Goal: Task Accomplishment & Management: Complete application form

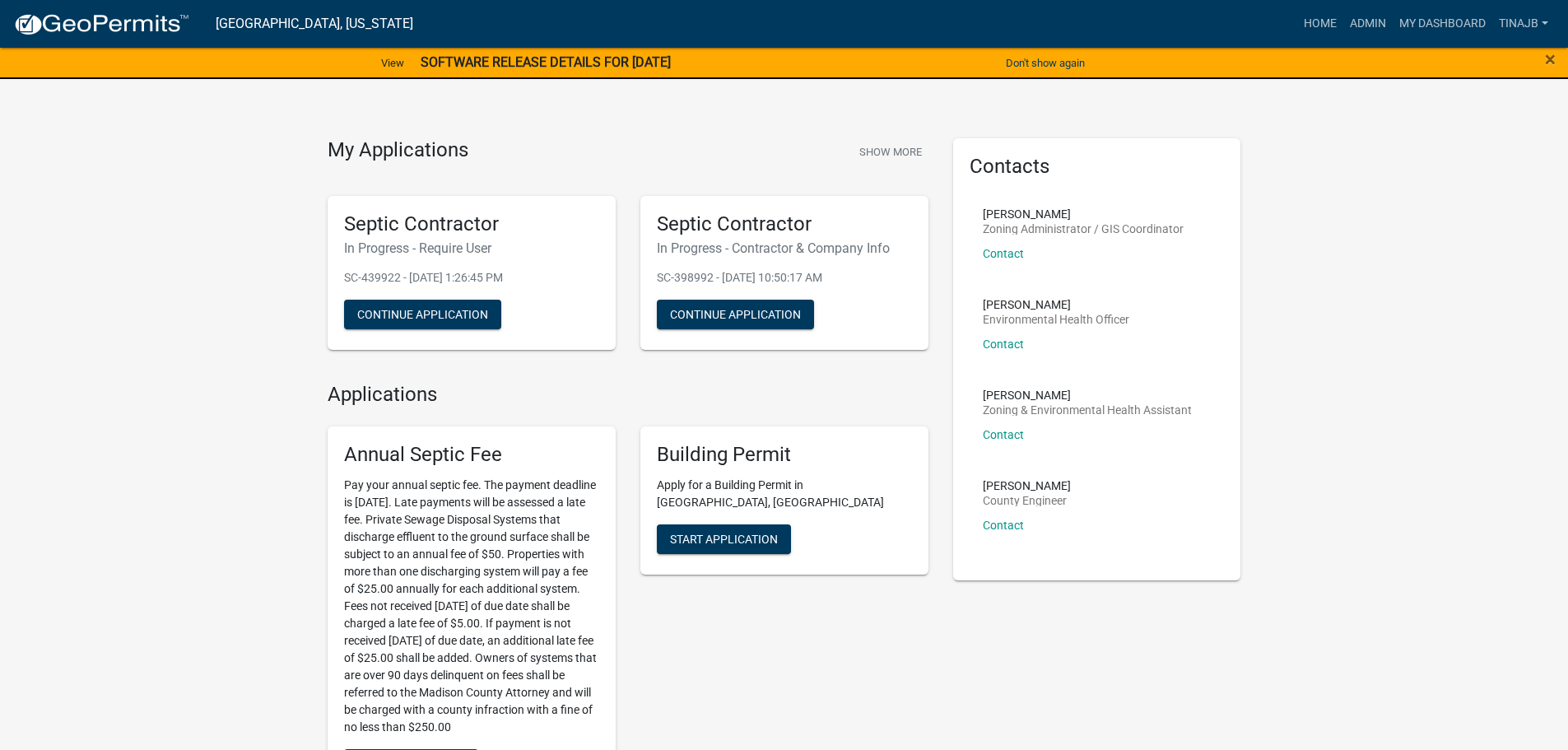
scroll to position [741, 0]
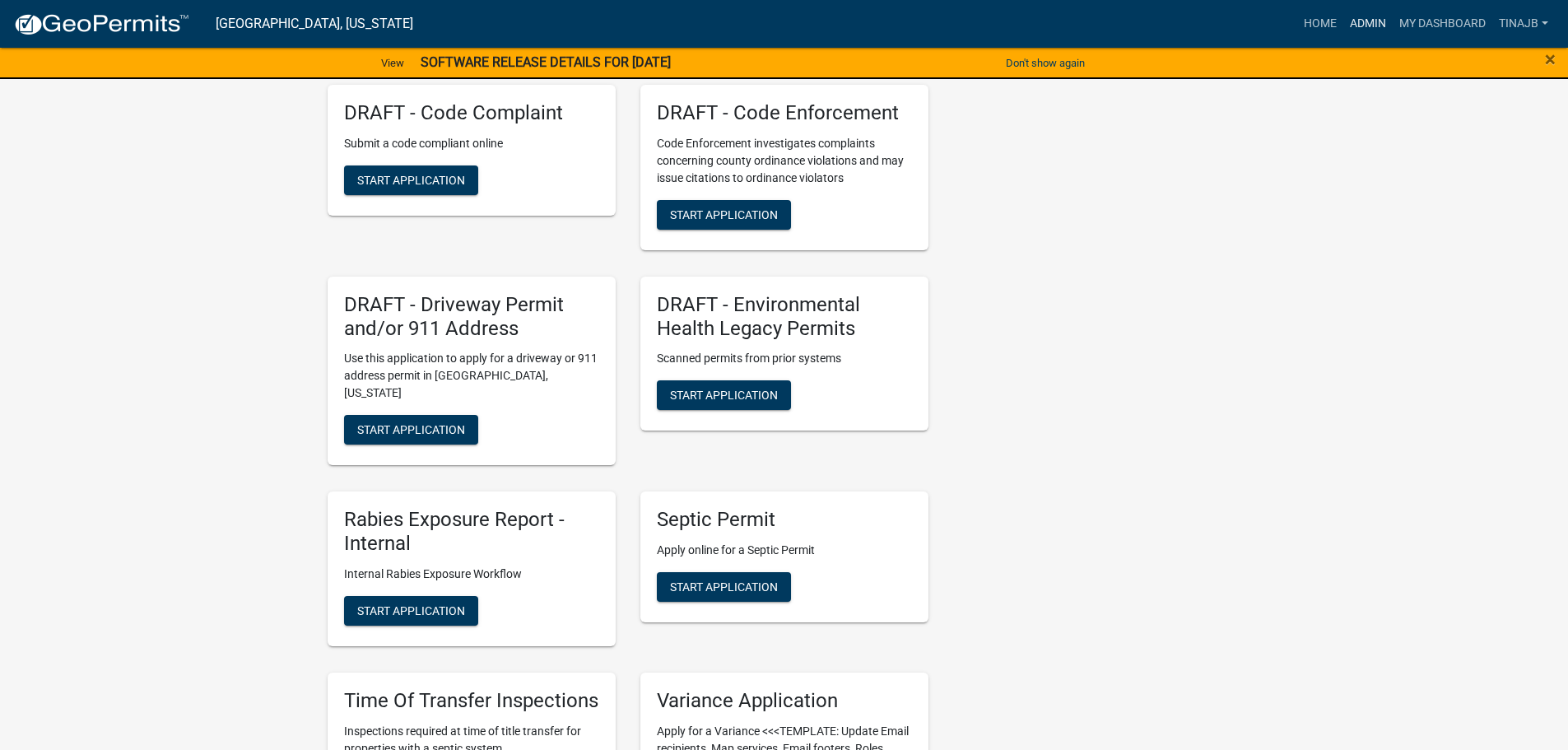
click at [1359, 14] on link "Admin" at bounding box center [1367, 23] width 50 height 32
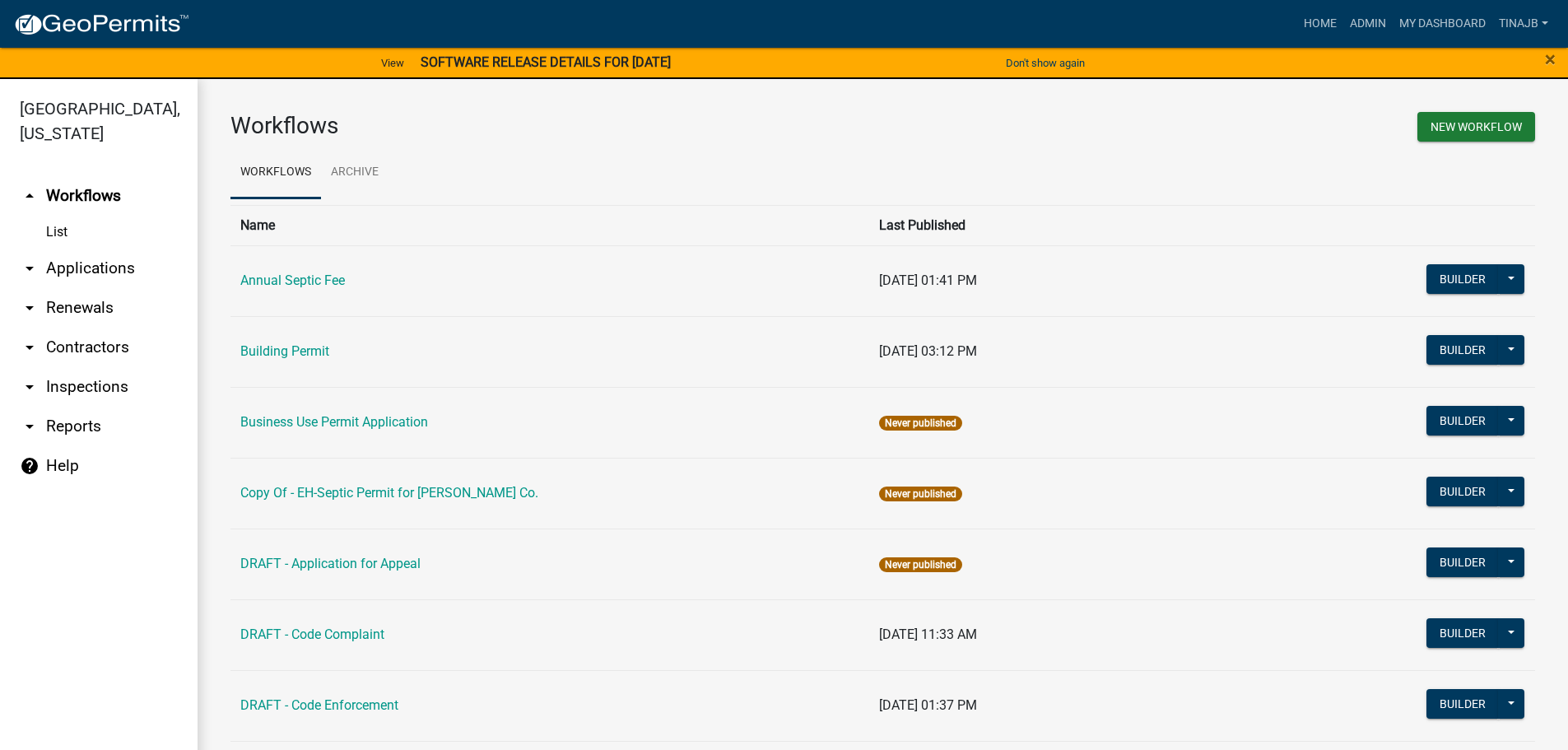
click at [75, 248] on link "arrow_drop_down Applications" at bounding box center [98, 268] width 198 height 40
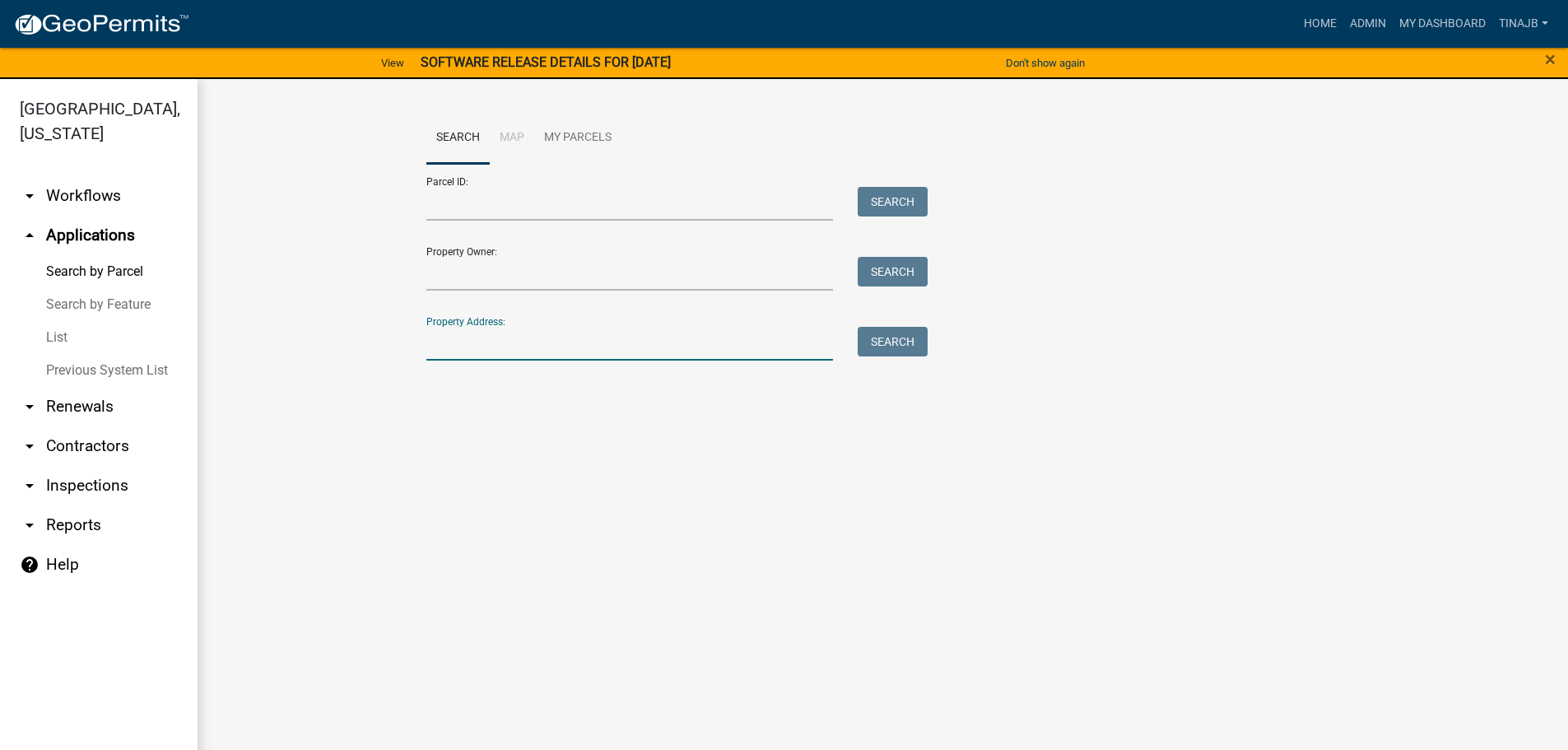
click at [497, 340] on input "Property Address:" at bounding box center [630, 343] width 407 height 33
type input "3396"
click at [914, 351] on button "Search" at bounding box center [892, 342] width 70 height 30
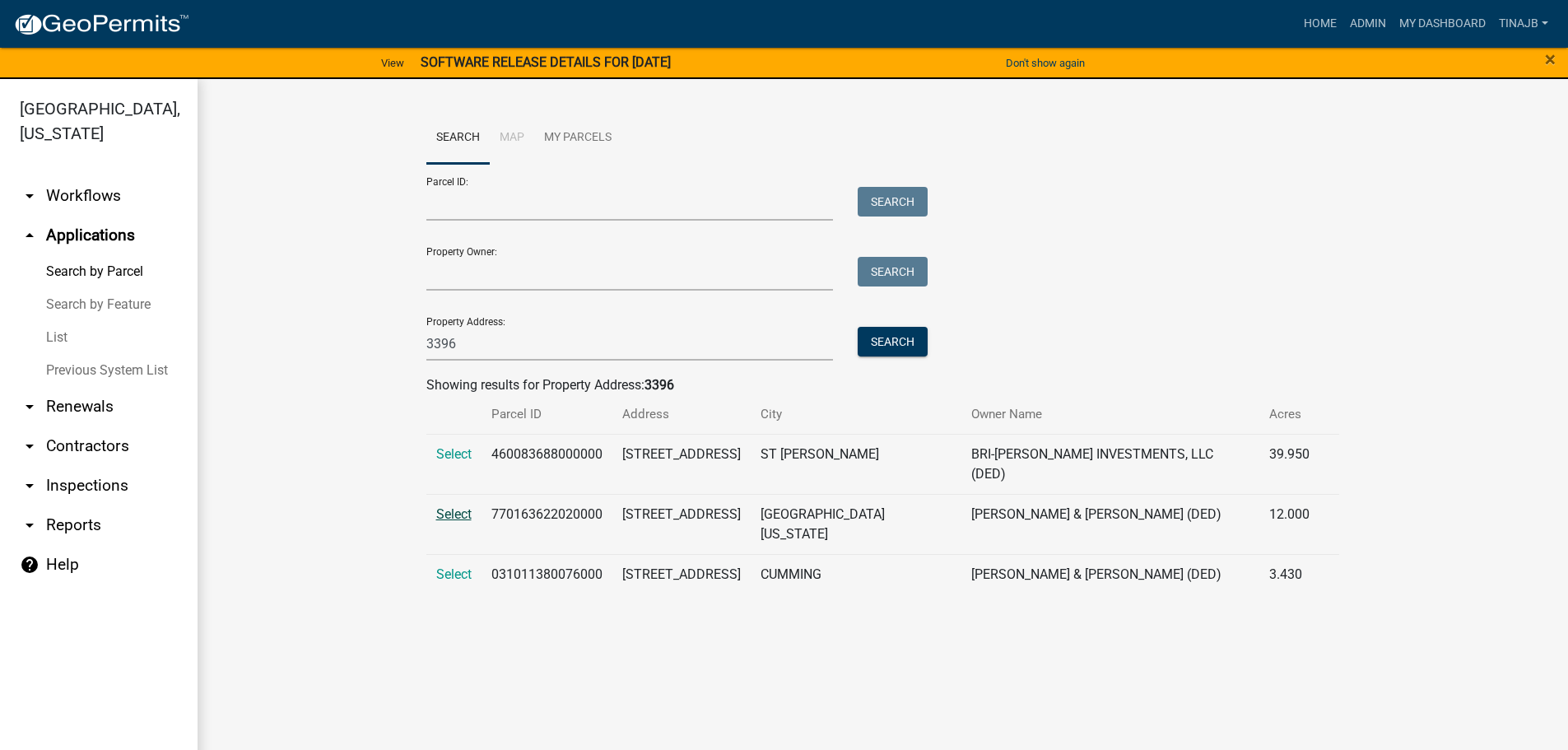
click at [445, 507] on span "Select" at bounding box center [453, 514] width 35 height 15
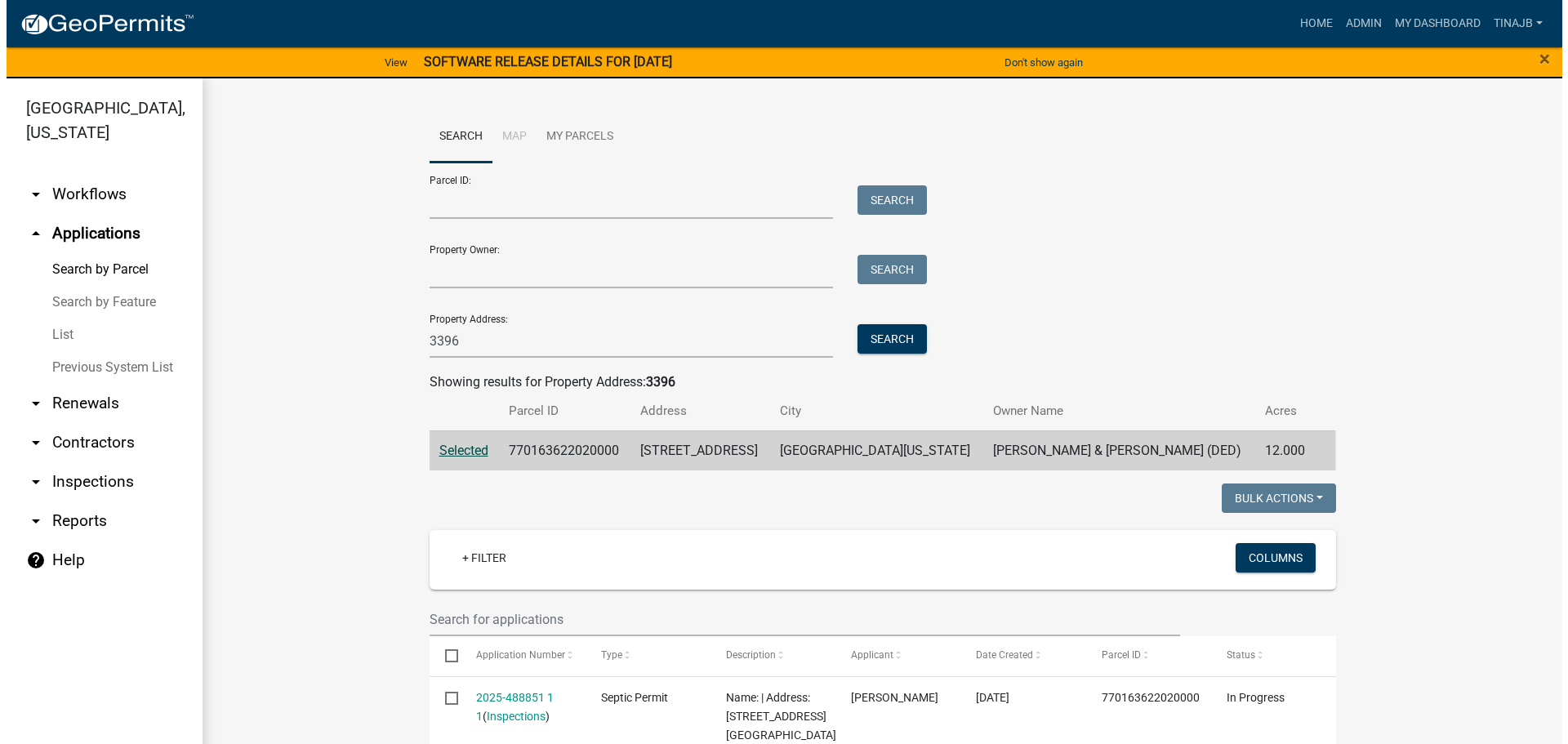
scroll to position [245, 0]
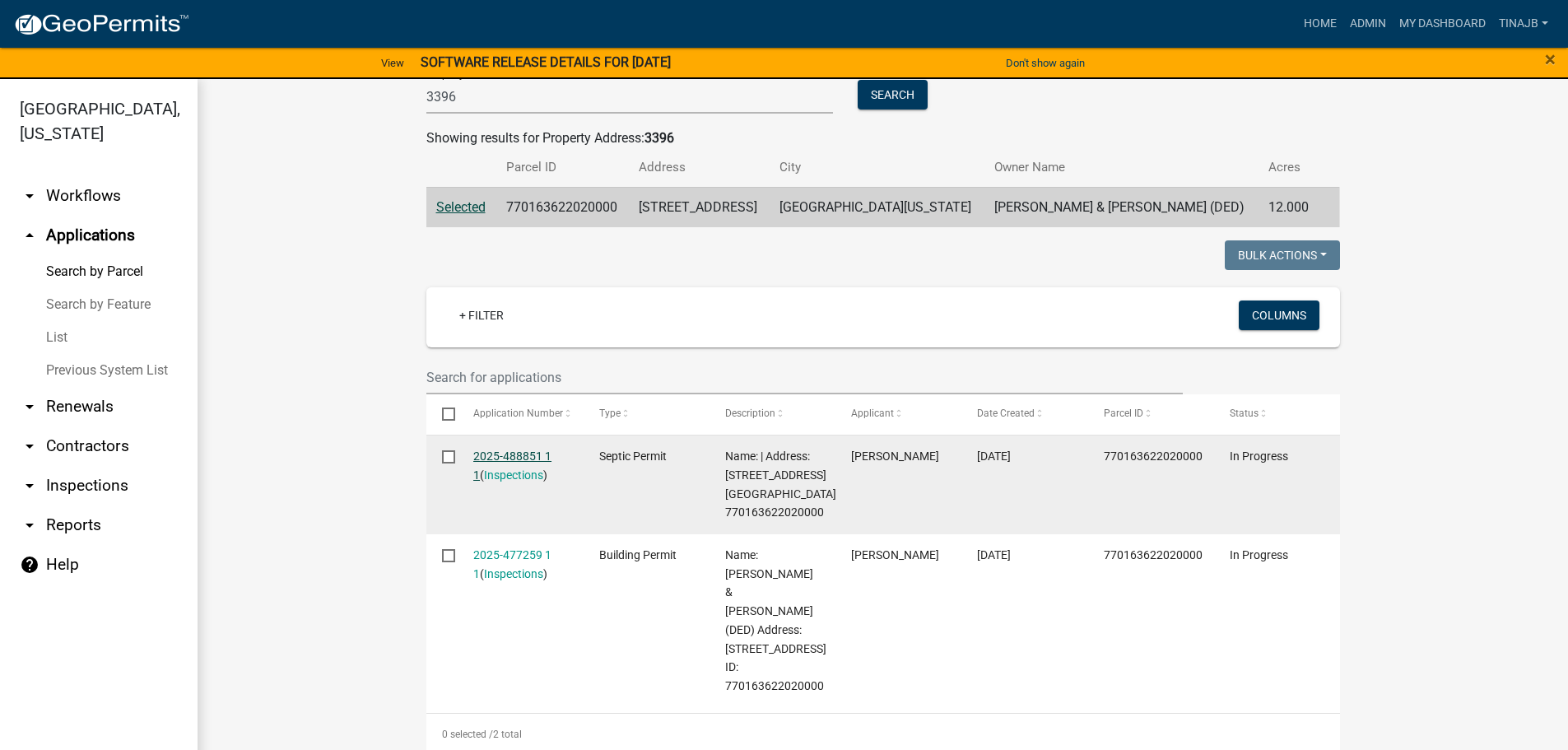
click at [510, 450] on link "2025-488851 1 1" at bounding box center [512, 466] width 79 height 33
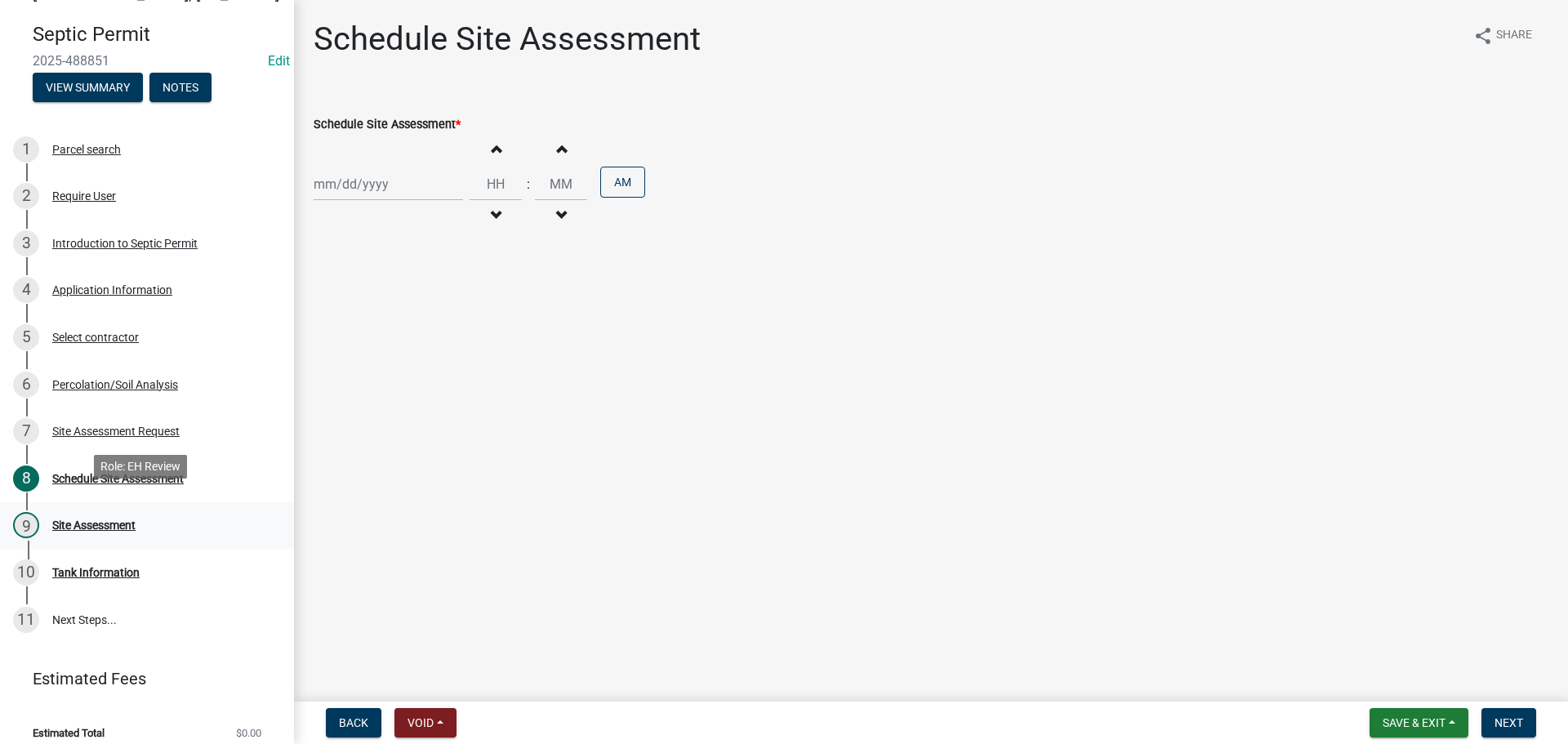
scroll to position [50, 0]
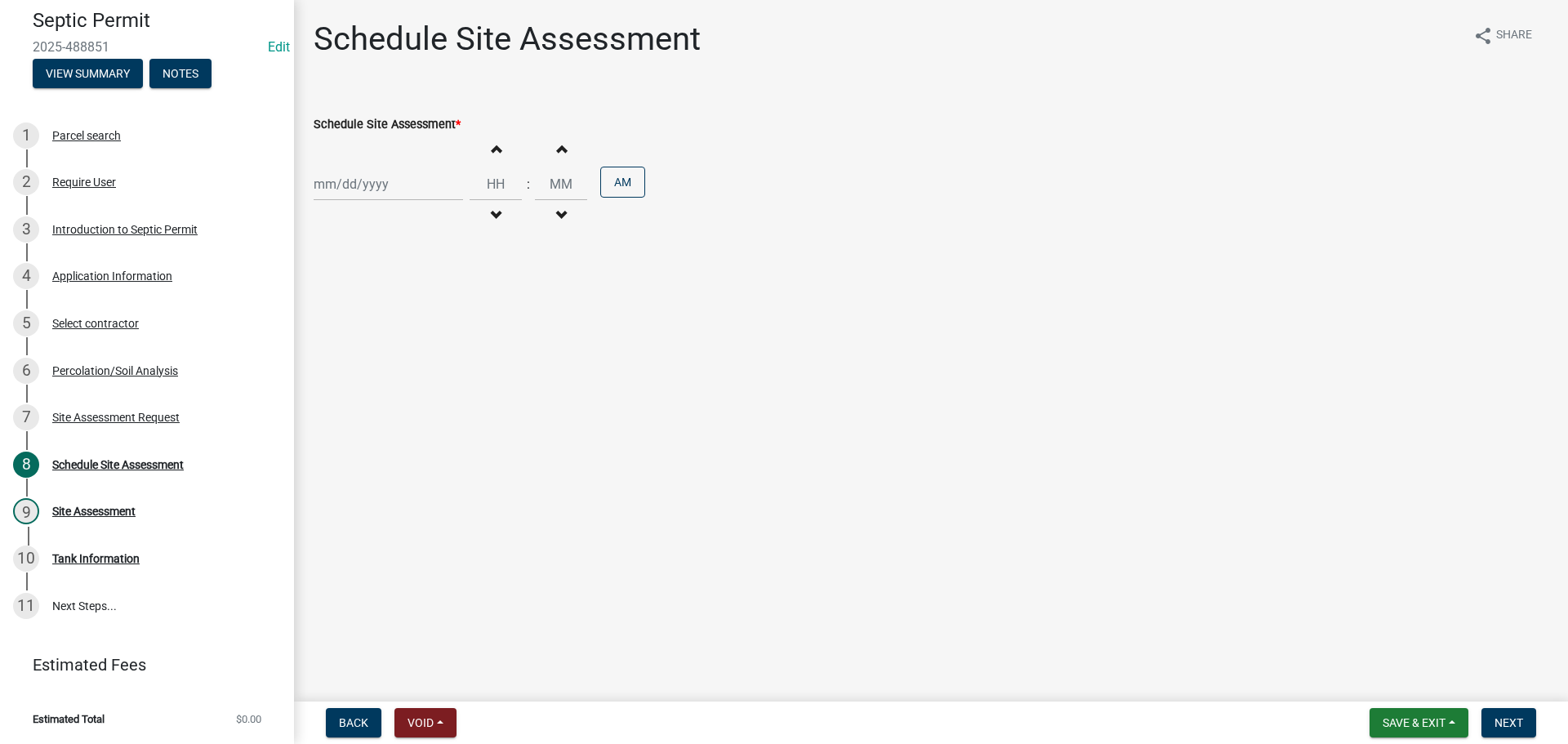
click at [368, 192] on div at bounding box center [388, 184] width 150 height 33
select select "10"
select select "2025"
click at [434, 269] on div "3" at bounding box center [434, 271] width 26 height 26
type input "[DATE]"
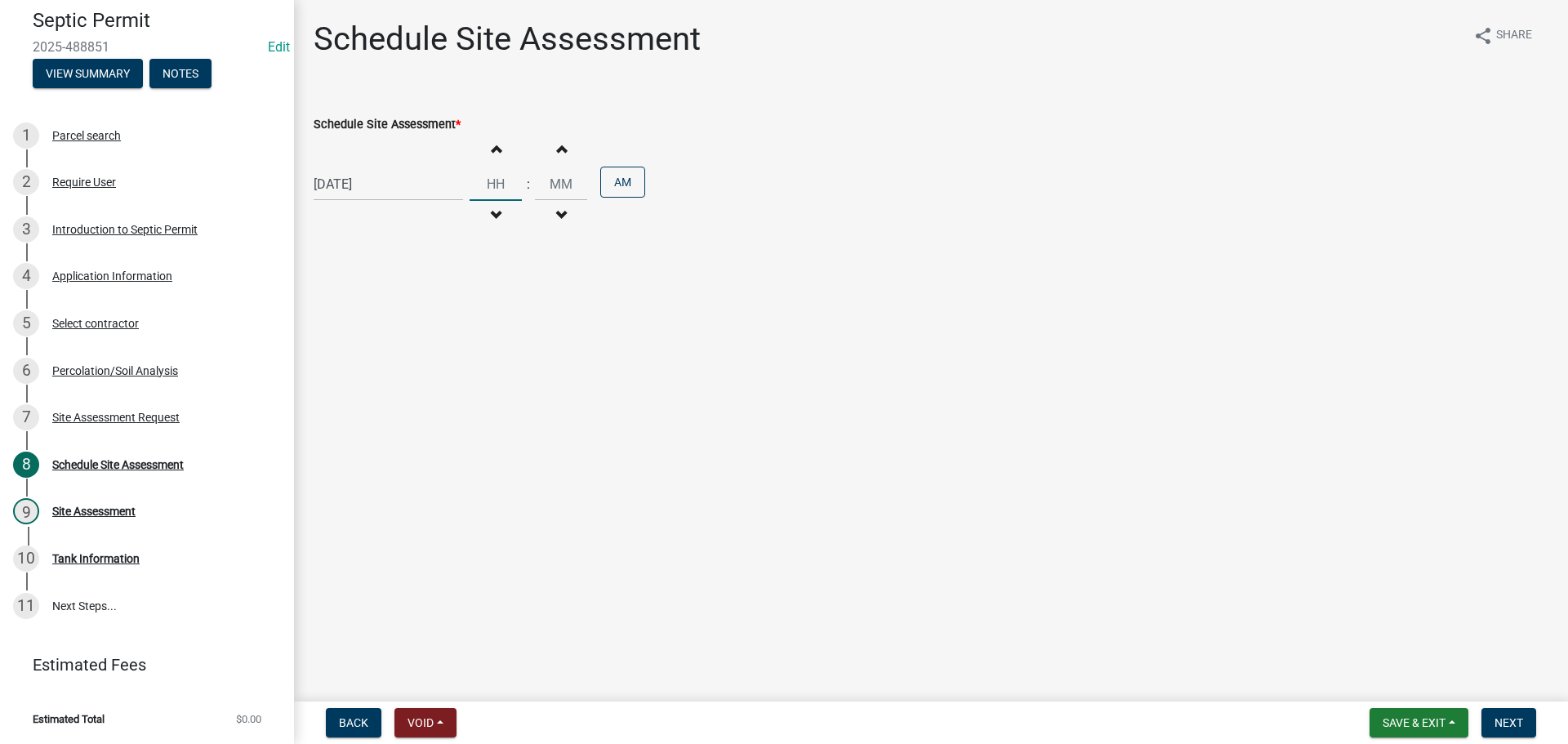
click at [494, 193] on input "Hours" at bounding box center [495, 184] width 52 height 33
type input "01"
type input "00"
click at [556, 186] on input "00" at bounding box center [561, 184] width 52 height 33
click at [620, 180] on button "AM" at bounding box center [623, 182] width 45 height 31
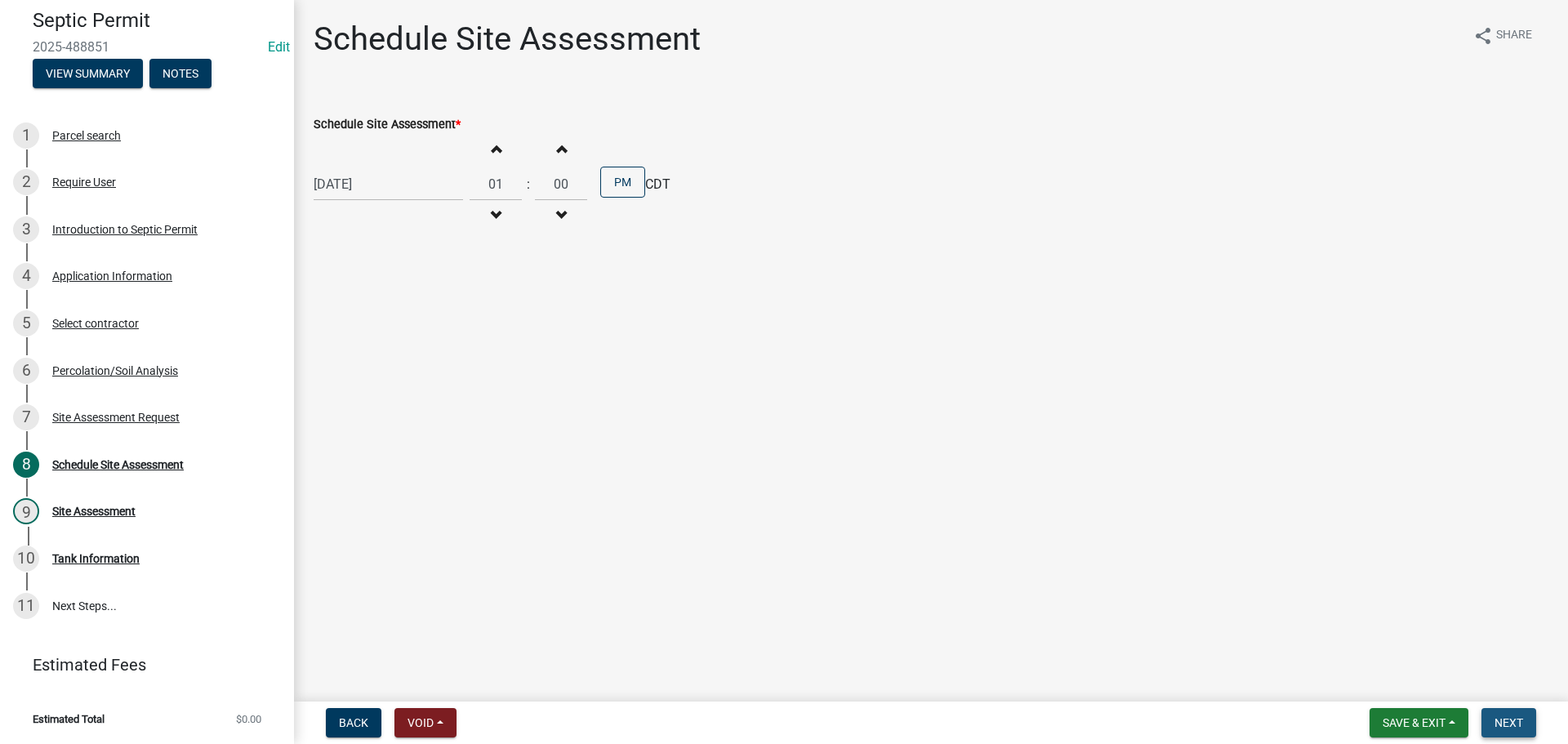
click at [1514, 727] on span "Next" at bounding box center [1509, 722] width 29 height 13
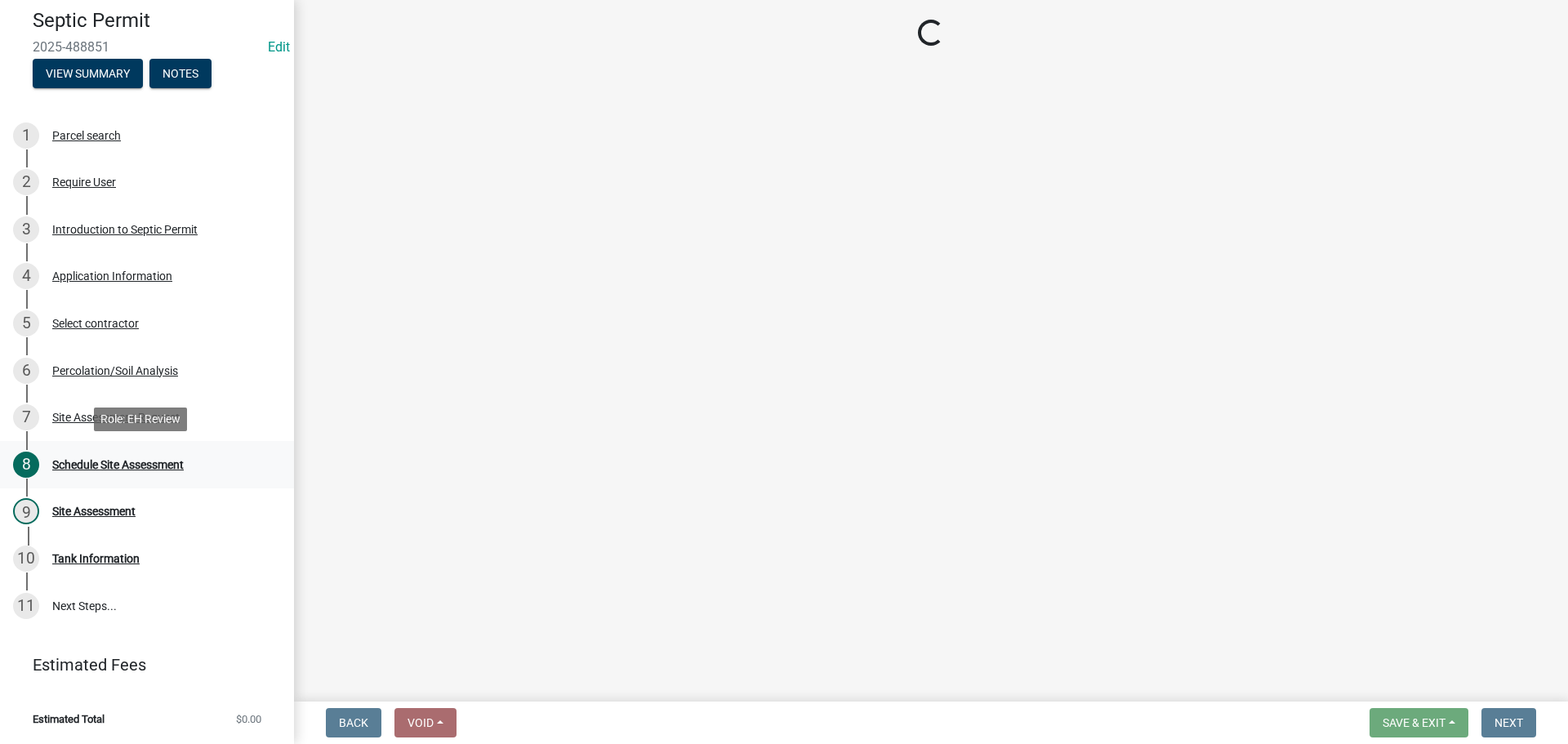
select select "dbe3a1b9-a4b3-48fa-b9c0-fee70399abae"
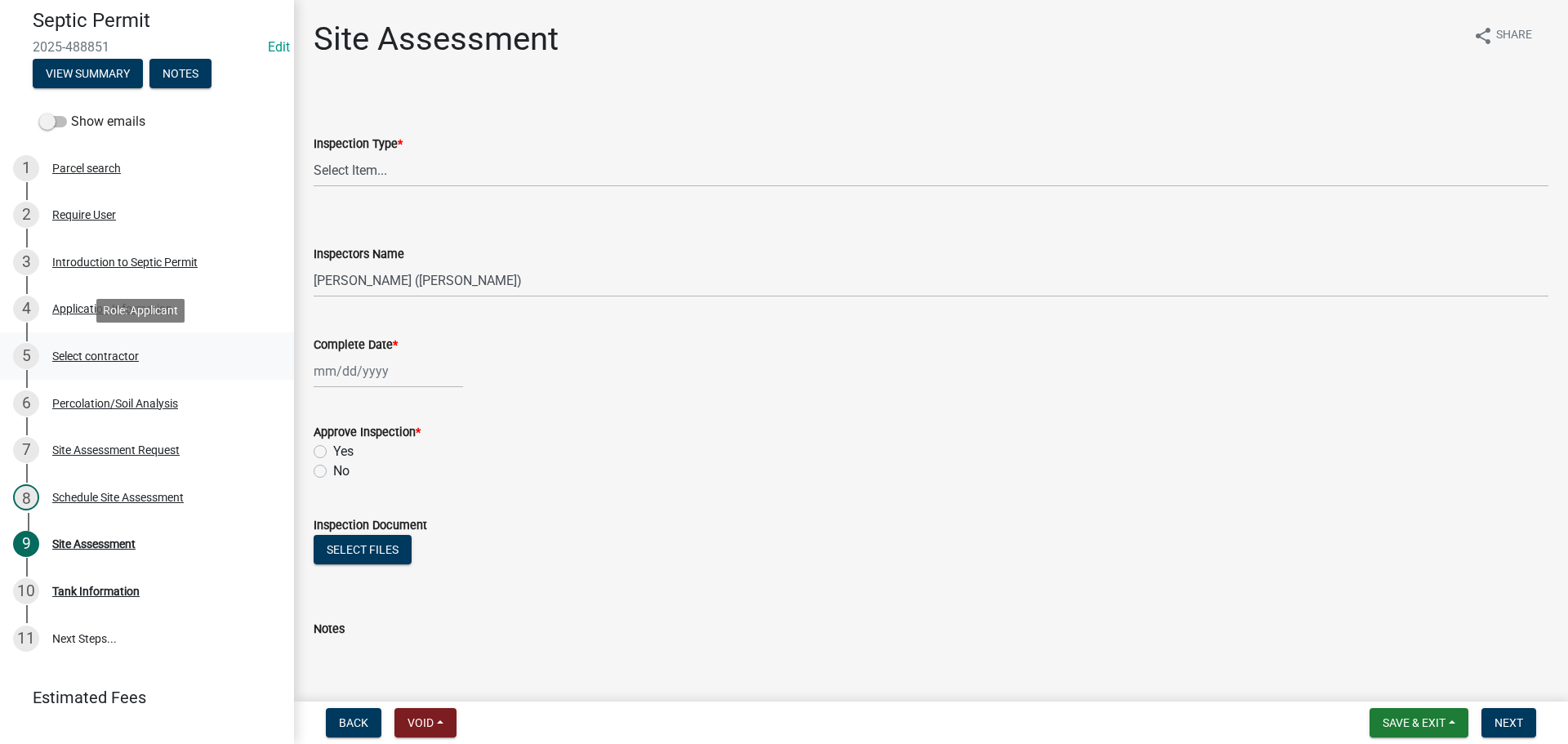
click at [129, 350] on div "Select contractor" at bounding box center [95, 356] width 87 height 12
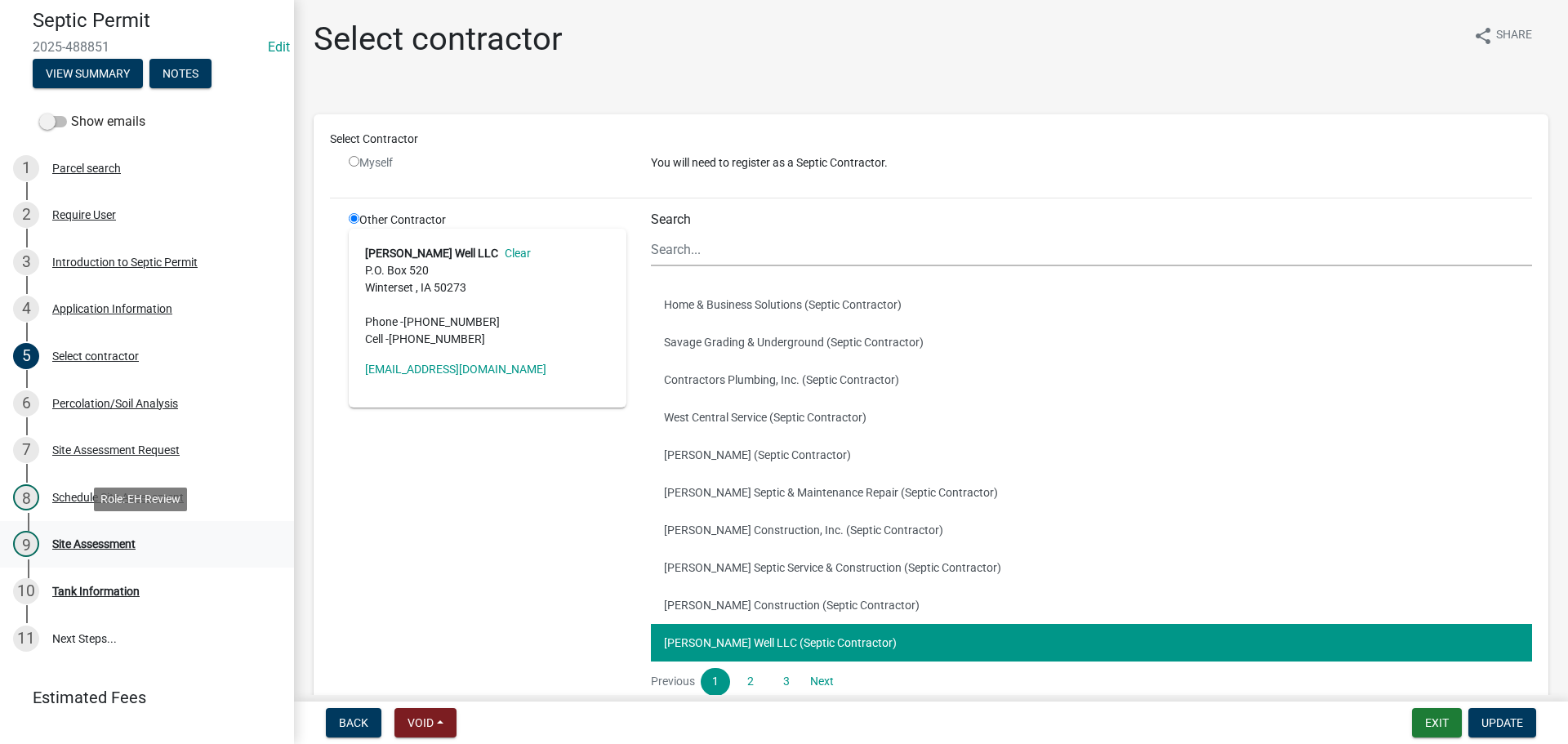
click at [78, 541] on div "Site Assessment" at bounding box center [93, 544] width 83 height 12
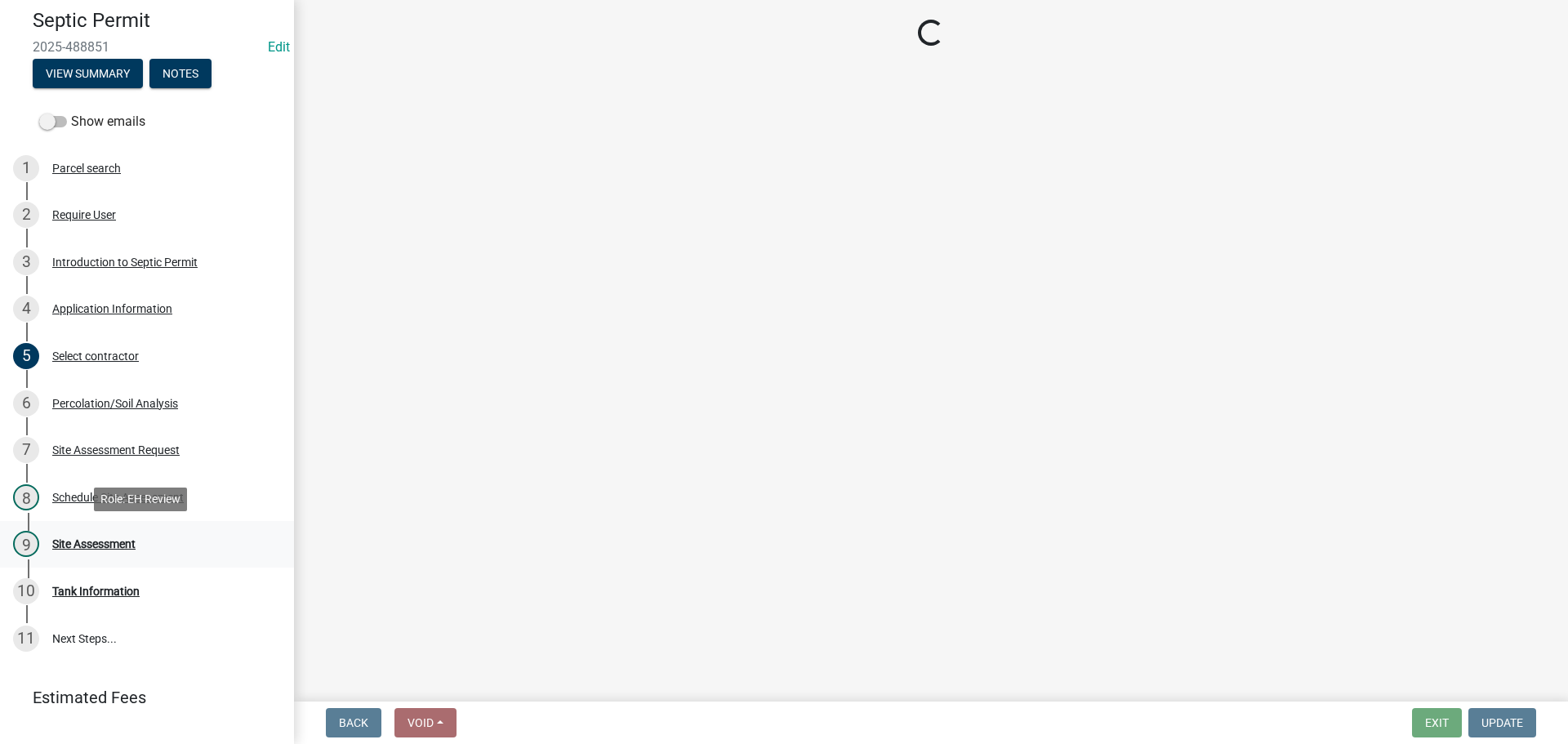
select select "dbe3a1b9-a4b3-48fa-b9c0-fee70399abae"
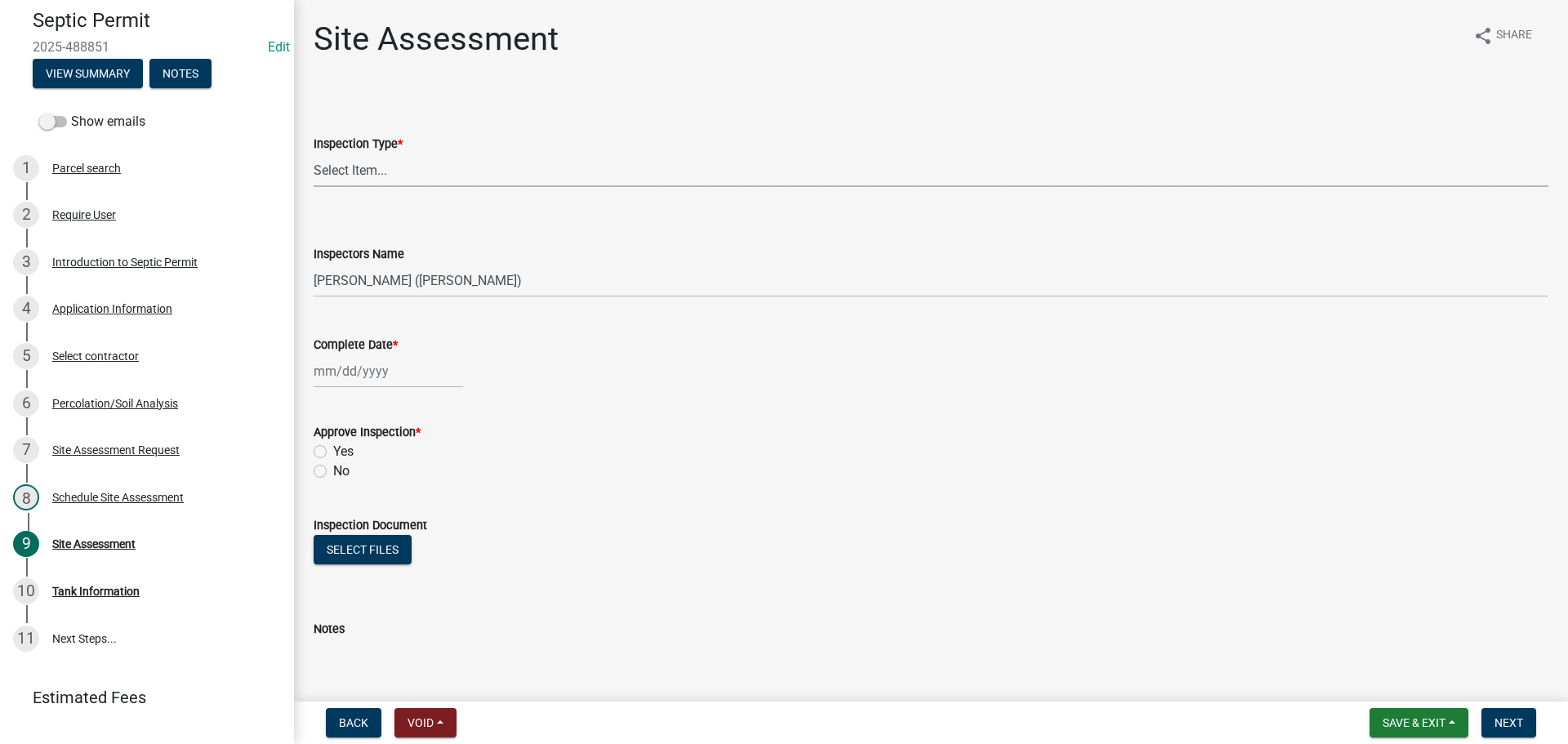
click at [360, 178] on select "Select Item... Site Assessment" at bounding box center [931, 169] width 1235 height 33
click at [314, 153] on select "Select Item... Site Assessment" at bounding box center [931, 169] width 1235 height 33
select select "cee7aade-c60a-47dc-8b48-e4cdff881902"
select select "10"
select select "2025"
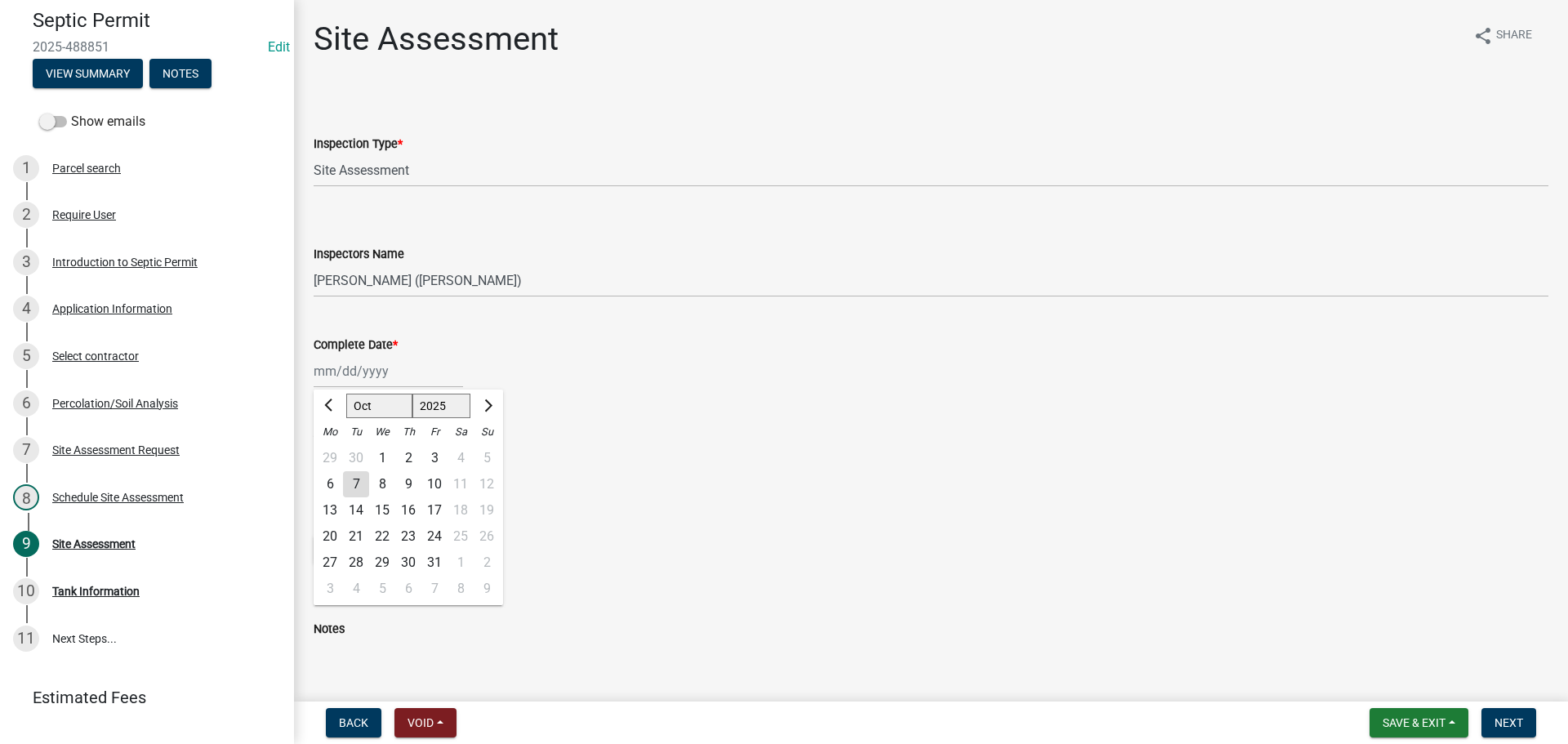
click at [349, 378] on div "[PERSON_NAME] Feb Mar Apr [PERSON_NAME][DATE] Oct Nov [DATE] 1526 1527 1528 152…" at bounding box center [388, 371] width 150 height 33
click at [435, 456] on div "3" at bounding box center [434, 458] width 26 height 26
type input "[DATE]"
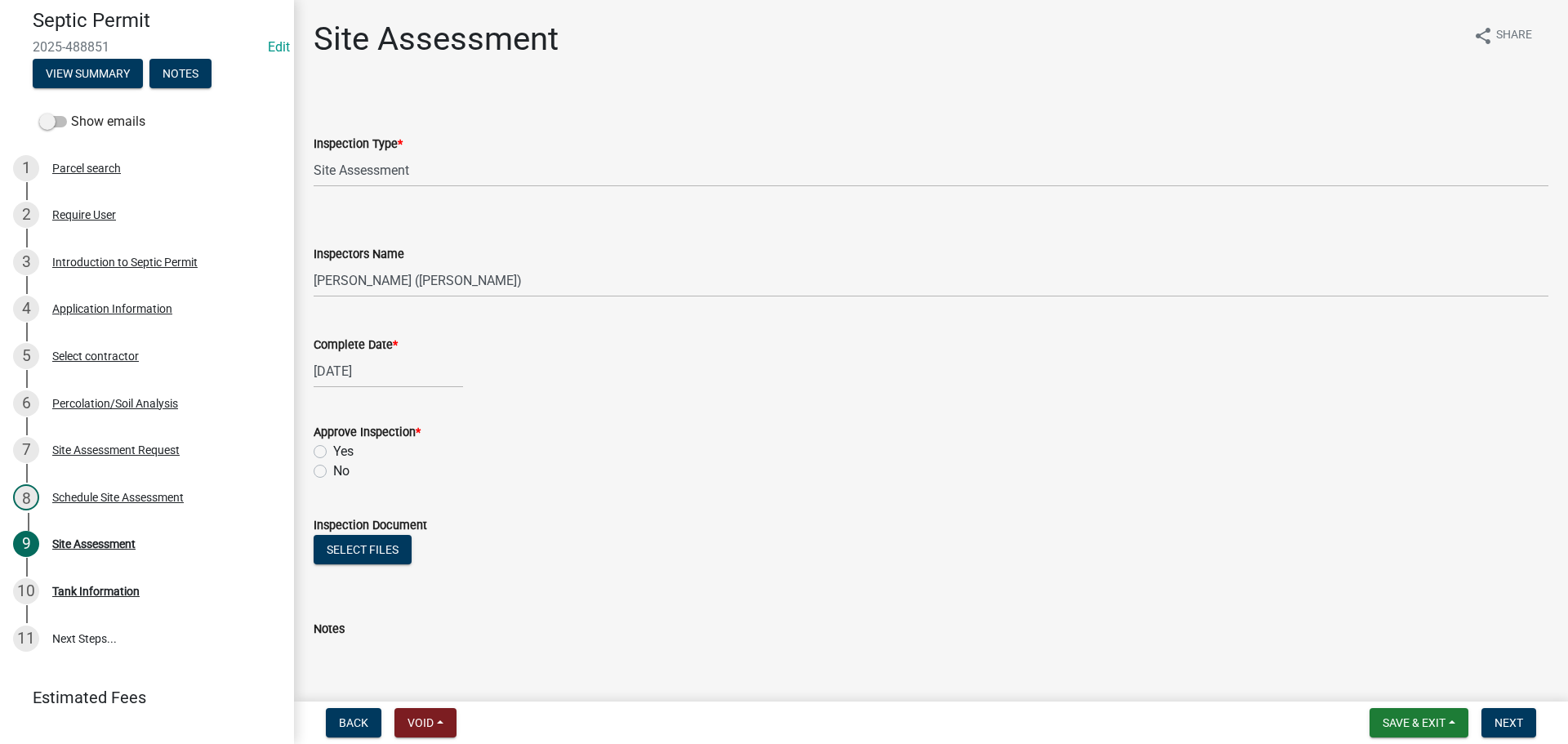
click at [333, 449] on label "Yes" at bounding box center [343, 452] width 21 height 20
click at [333, 449] on input "Yes" at bounding box center [339, 447] width 11 height 11
radio input "true"
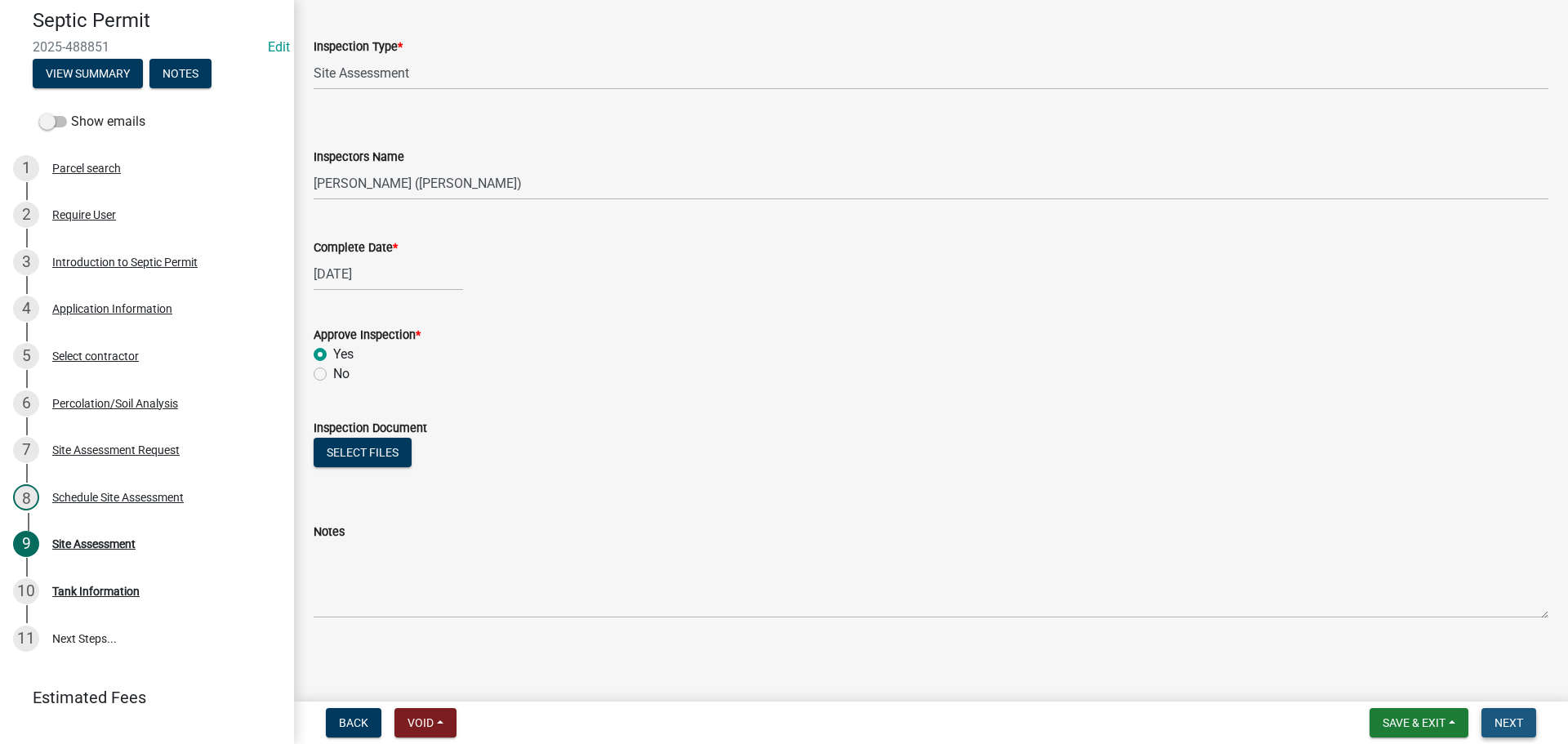
click at [1500, 727] on span "Next" at bounding box center [1509, 722] width 29 height 13
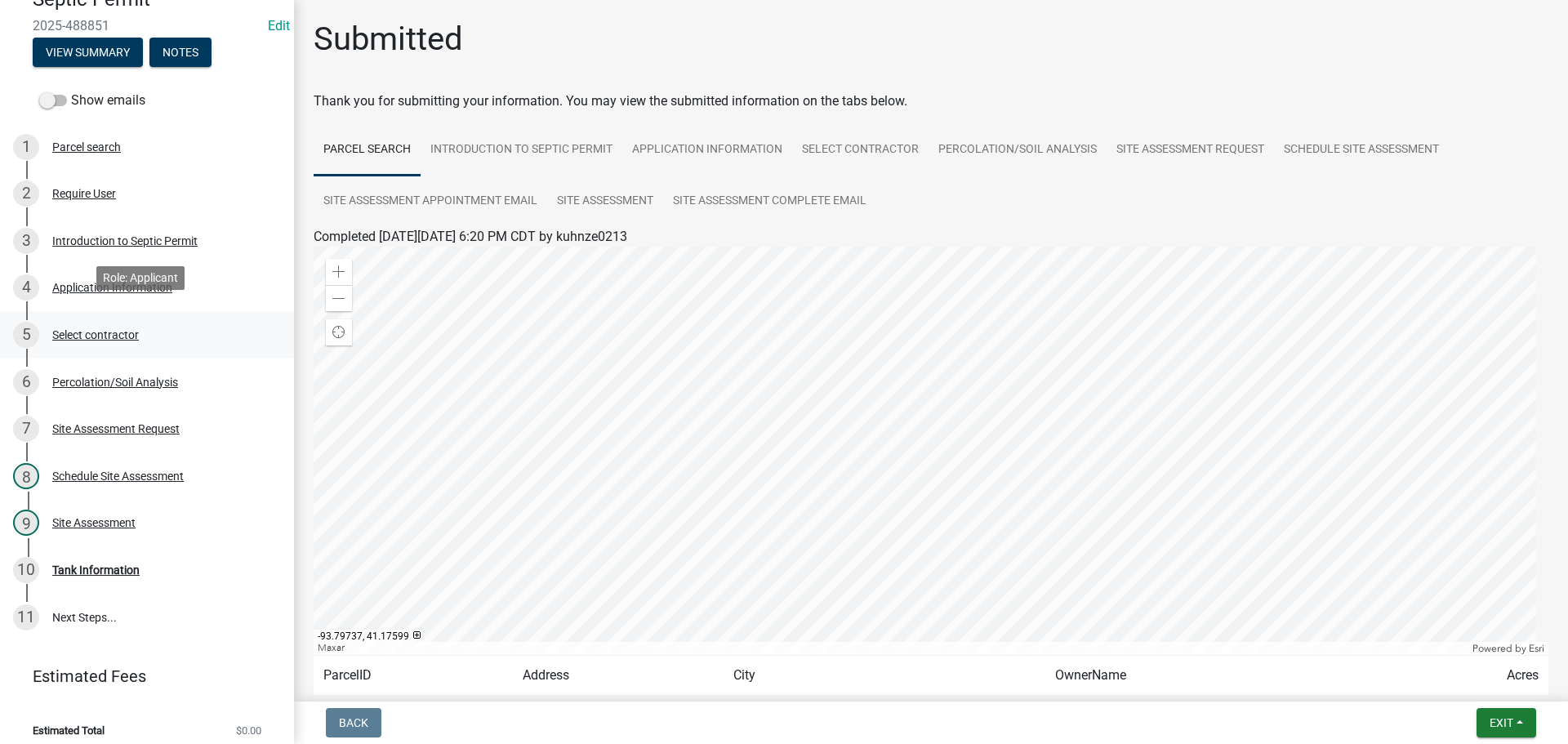
scroll to position [82, 0]
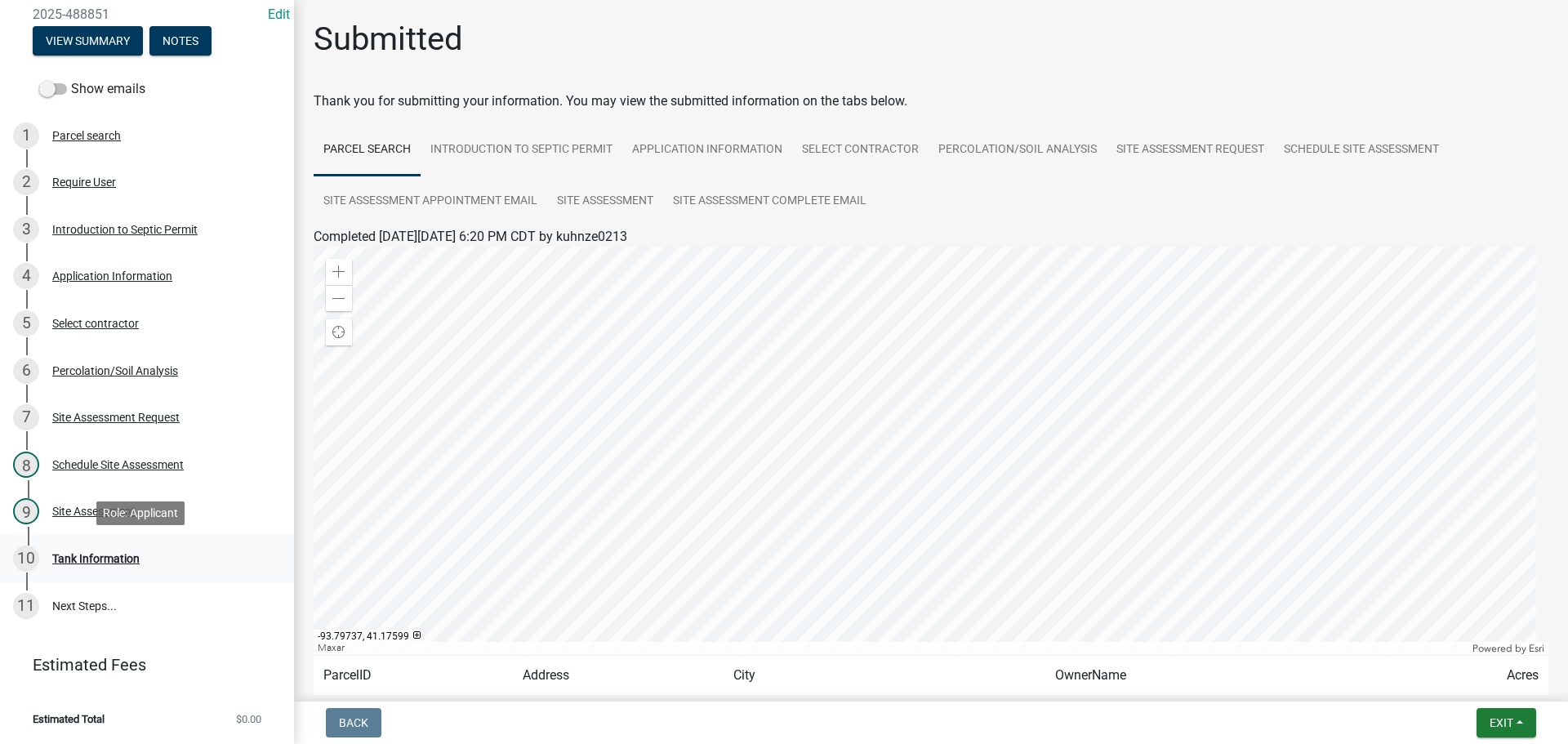
click at [127, 556] on div "Tank Information" at bounding box center [96, 558] width 88 height 12
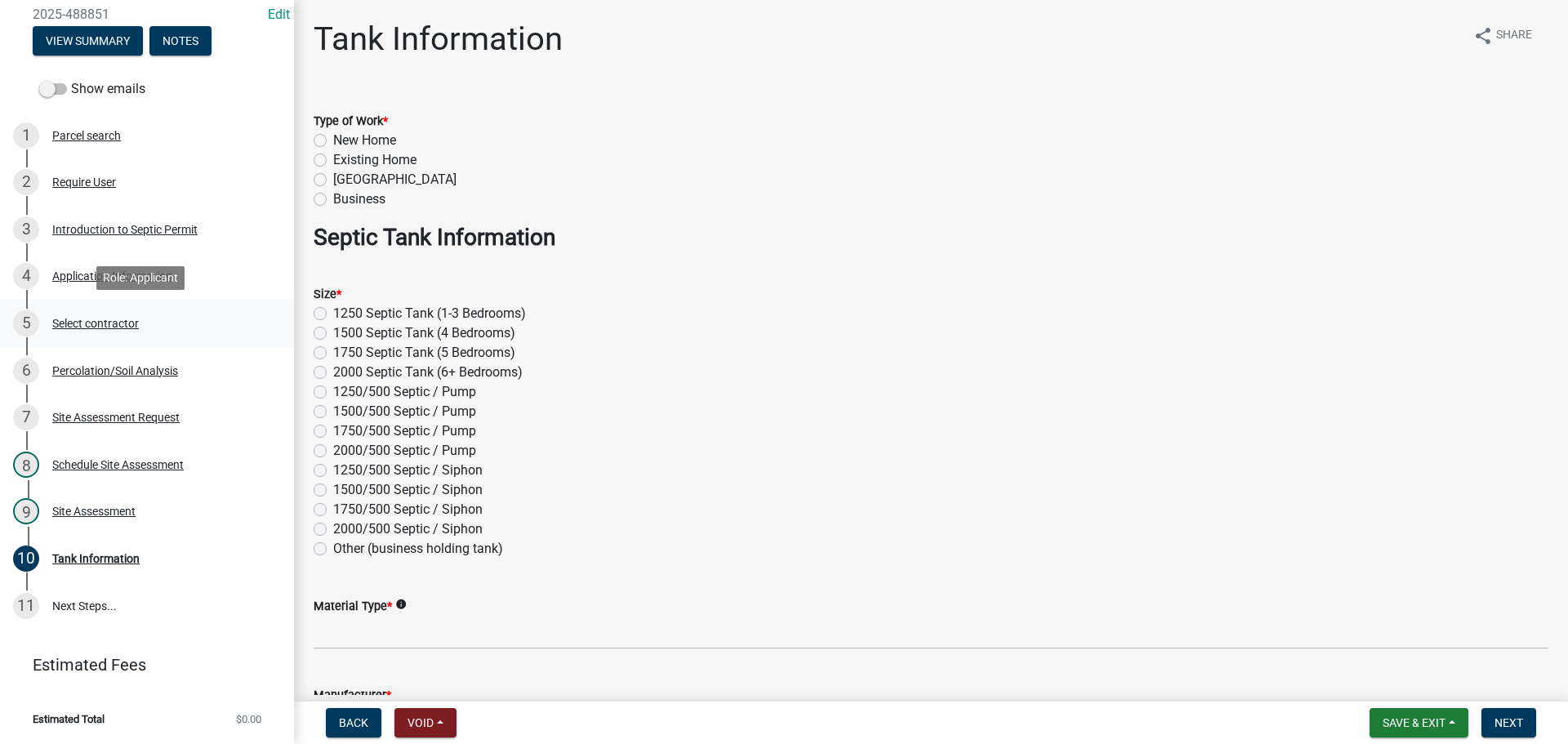
click at [125, 320] on div "Select contractor" at bounding box center [95, 324] width 87 height 12
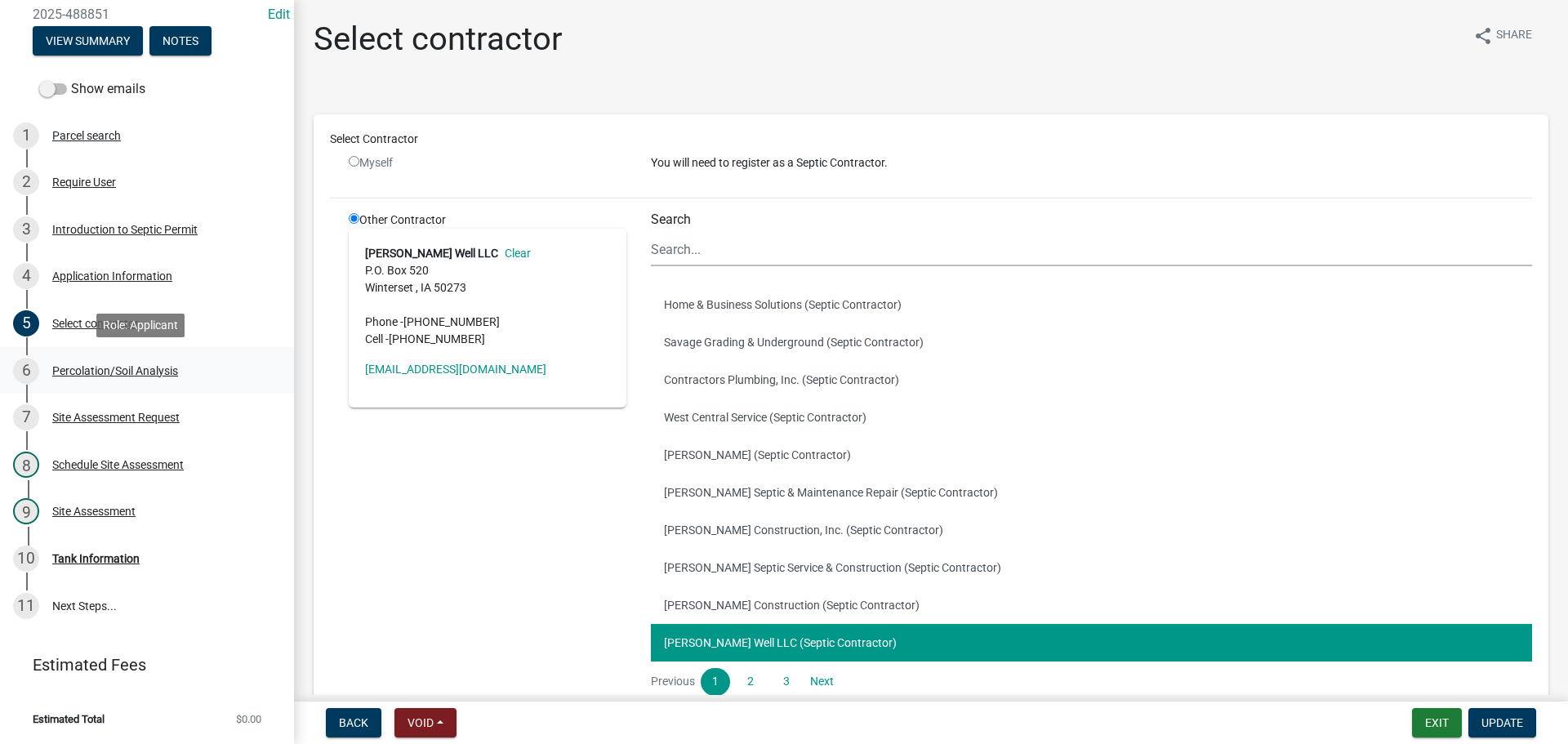
click at [114, 367] on div "Percolation/Soil Analysis" at bounding box center [115, 370] width 125 height 12
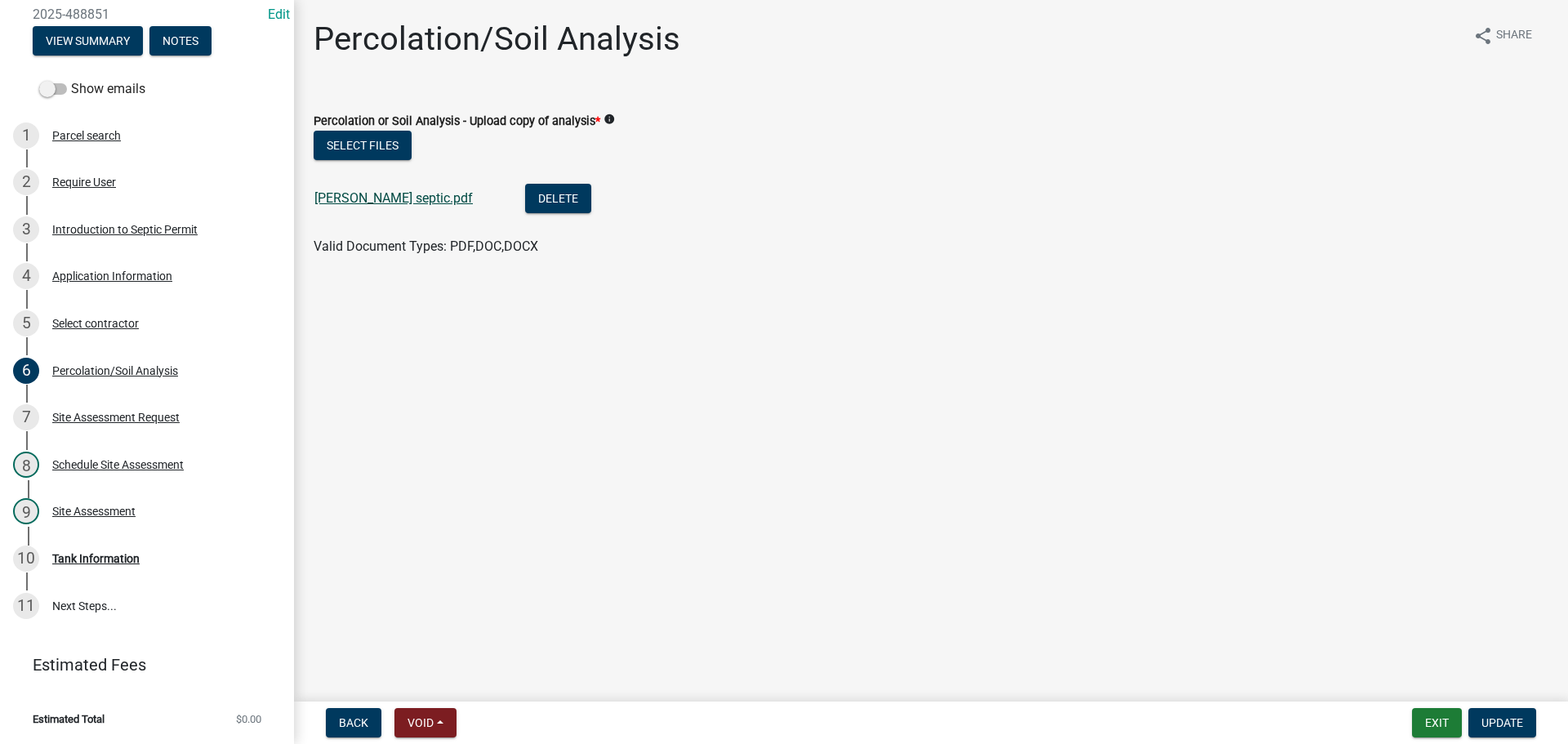
click at [344, 198] on link "[PERSON_NAME] septic.pdf" at bounding box center [393, 197] width 159 height 15
click at [102, 561] on div "Tank Information" at bounding box center [96, 558] width 88 height 12
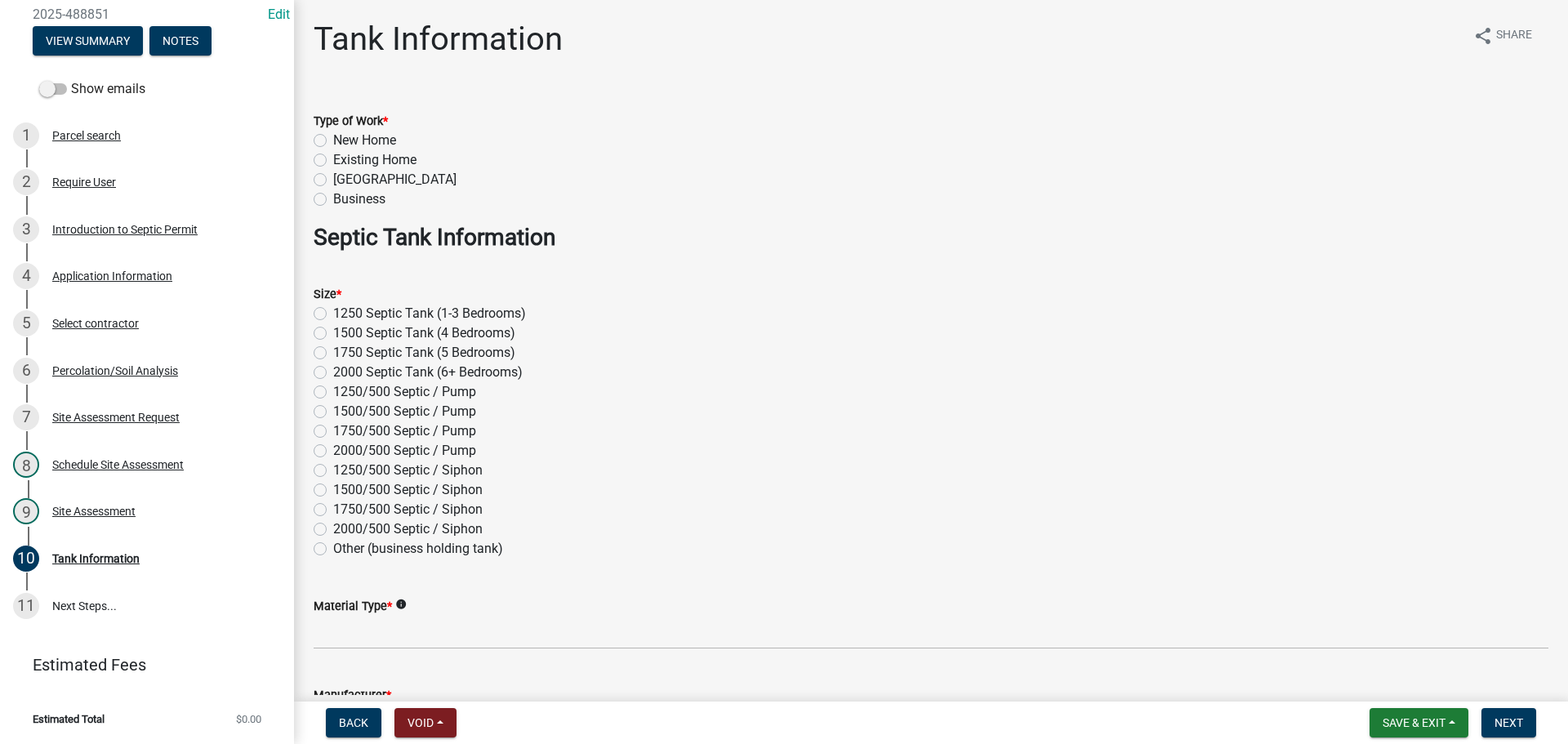
click at [333, 162] on label "Existing Home" at bounding box center [375, 160] width 83 height 20
click at [333, 161] on input "Existing Home" at bounding box center [339, 156] width 11 height 11
radio input "true"
click at [333, 160] on label "Existing Home" at bounding box center [375, 160] width 83 height 20
click at [333, 160] on input "Existing Home" at bounding box center [339, 156] width 11 height 11
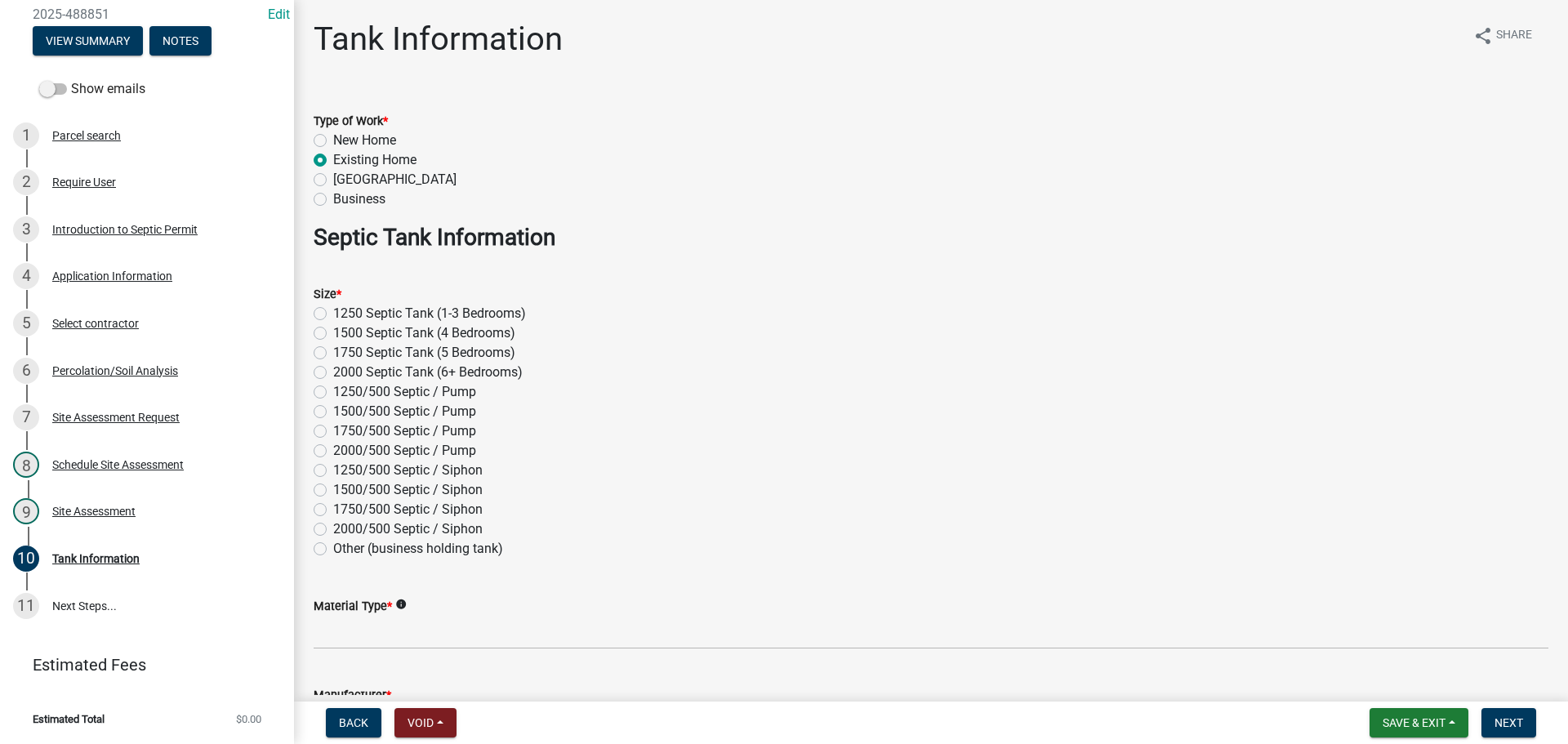
click at [333, 139] on label "New Home" at bounding box center [365, 141] width 63 height 20
click at [333, 139] on input "New Home" at bounding box center [339, 136] width 11 height 11
radio input "true"
click at [333, 329] on label "1500 Septic Tank (4 Bedrooms)" at bounding box center [424, 333] width 182 height 20
click at [333, 329] on input "1500 Septic Tank (4 Bedrooms)" at bounding box center [339, 329] width 11 height 11
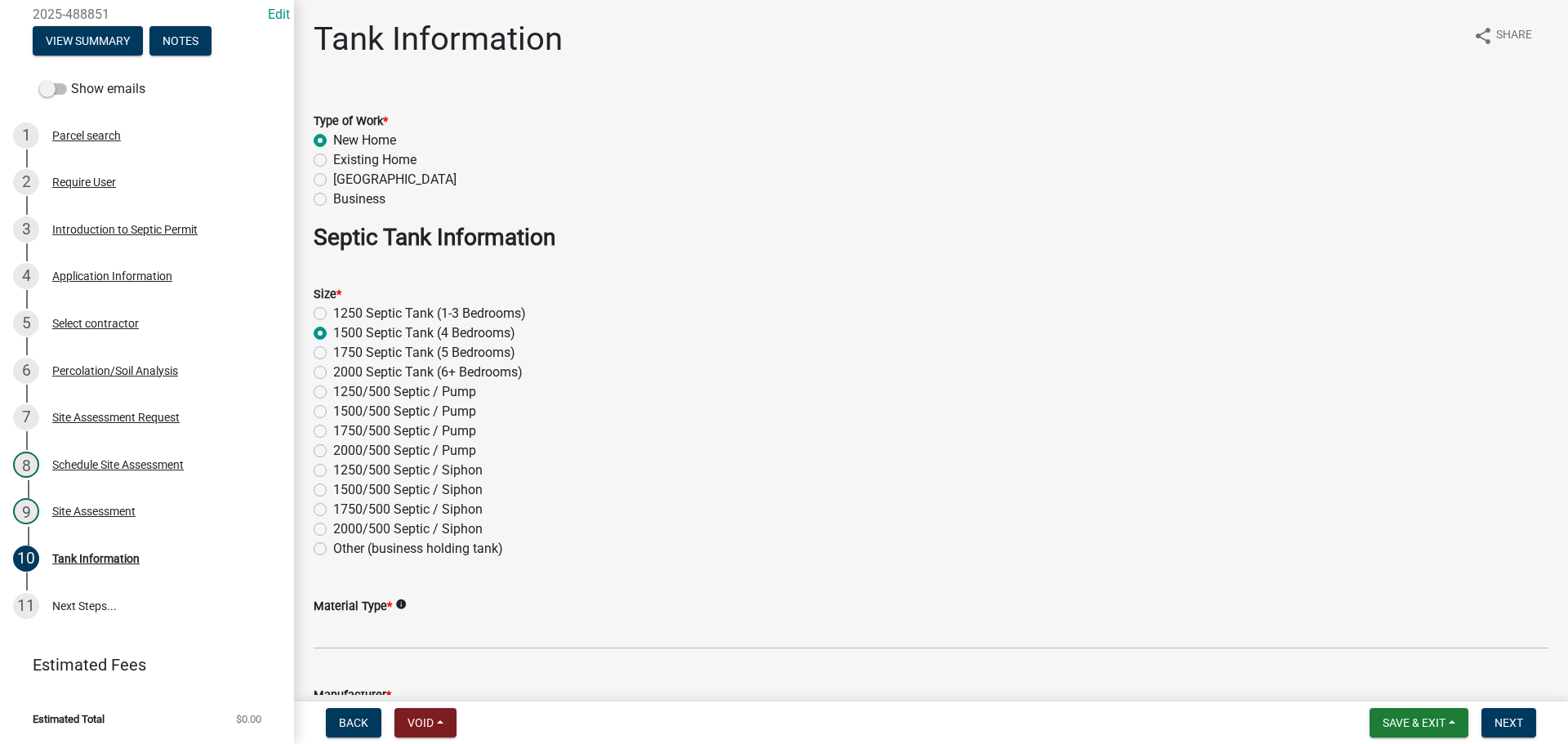
radio input "true"
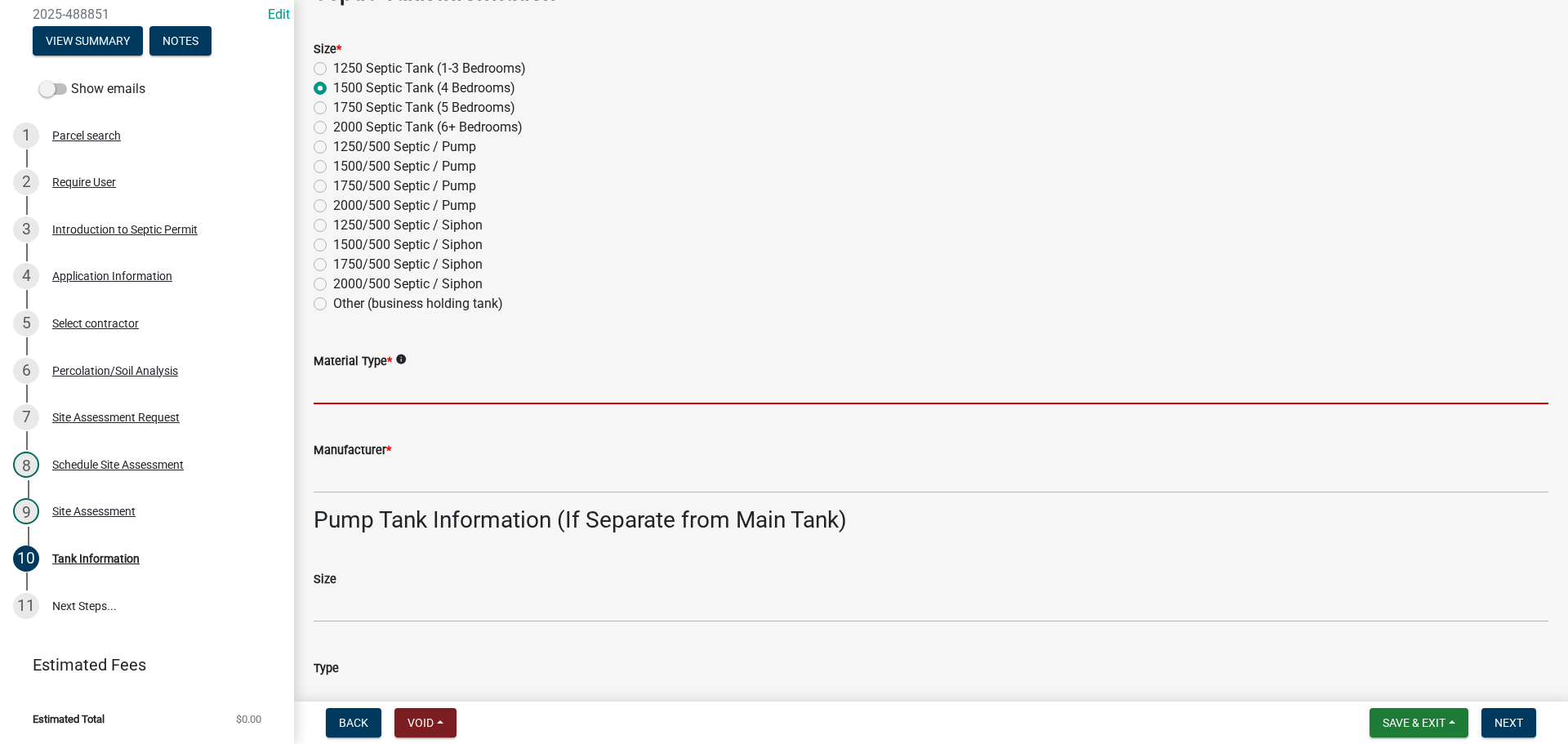
click at [339, 385] on input "Material Type *" at bounding box center [931, 387] width 1235 height 33
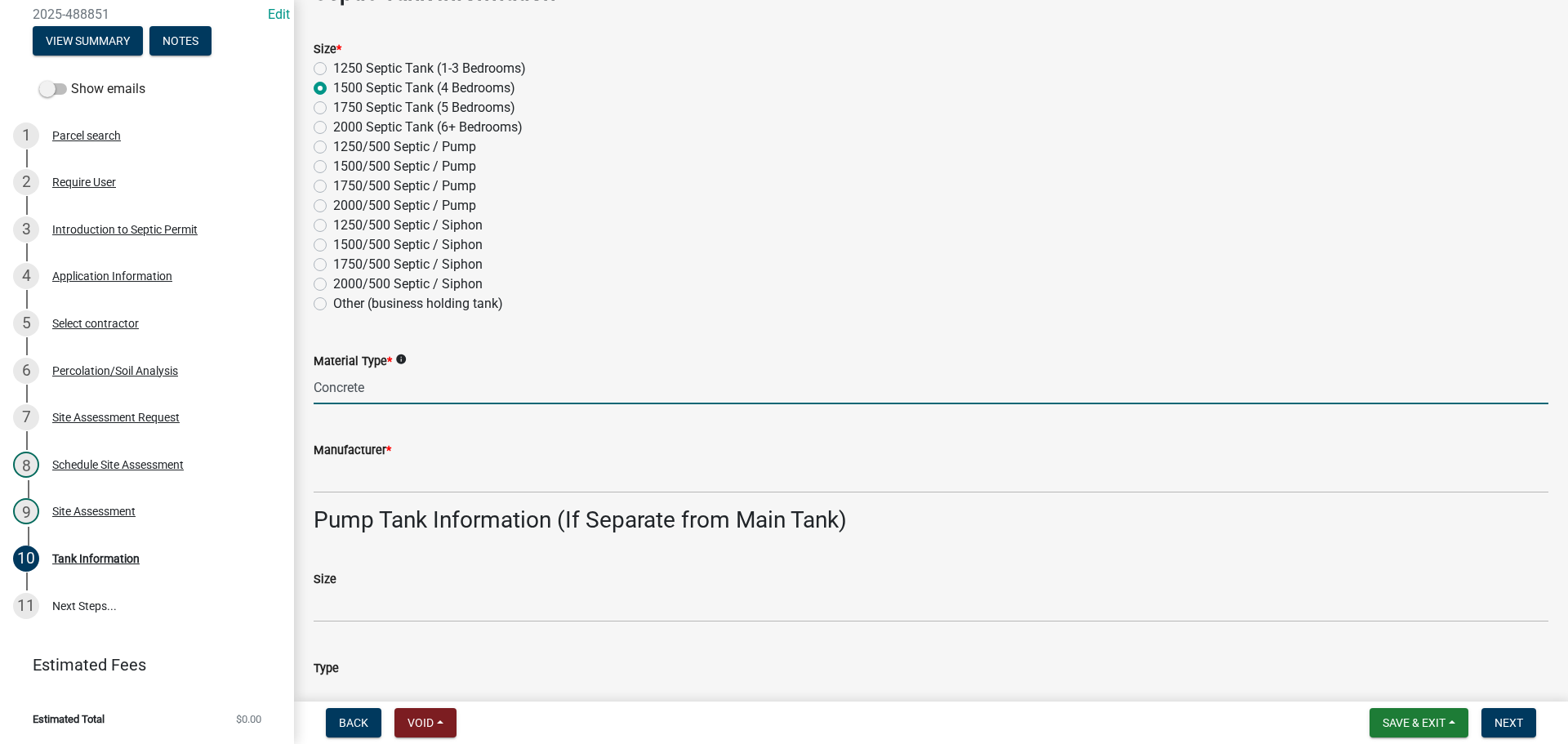
type input "Concrete"
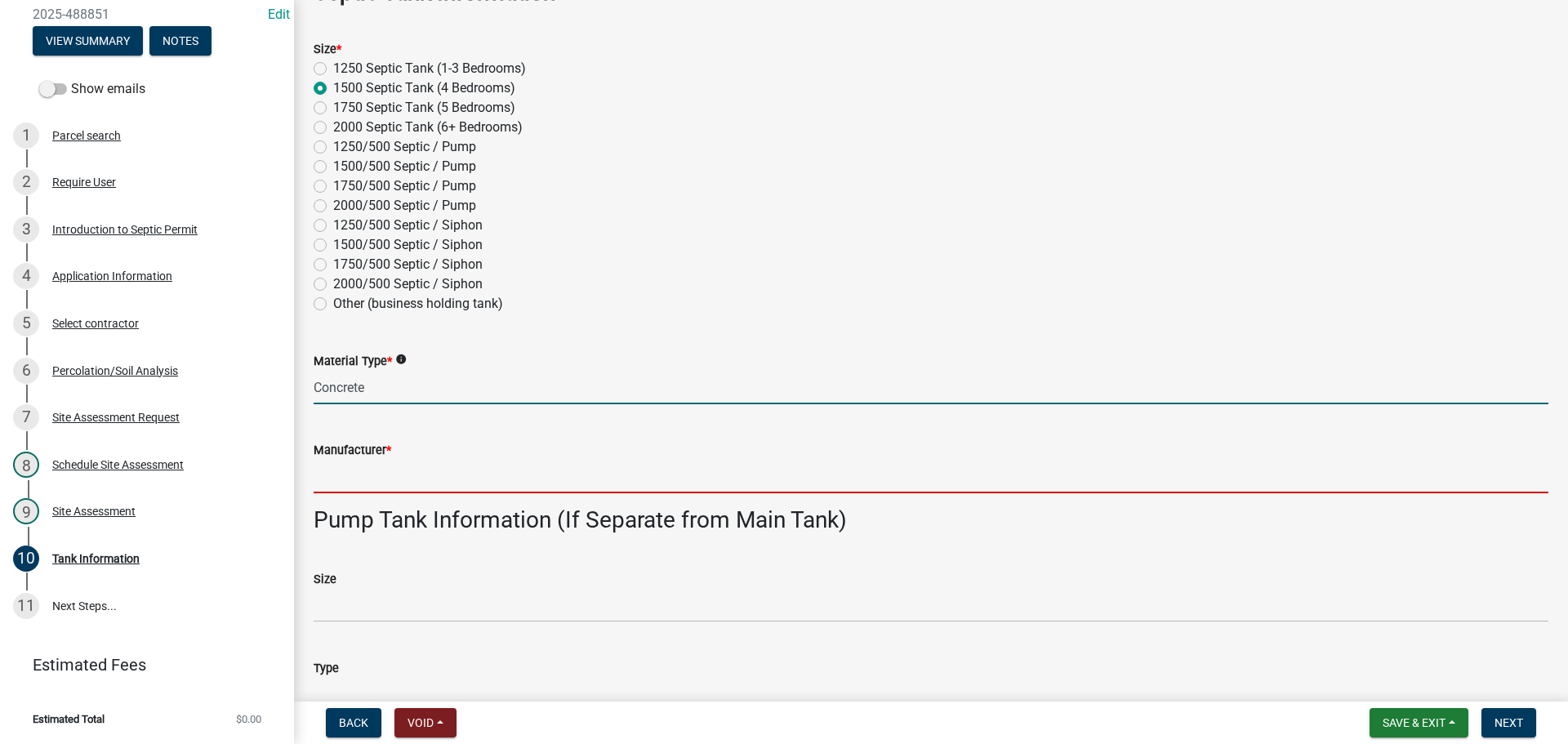
click at [362, 463] on input "Manufacturer *" at bounding box center [931, 476] width 1235 height 33
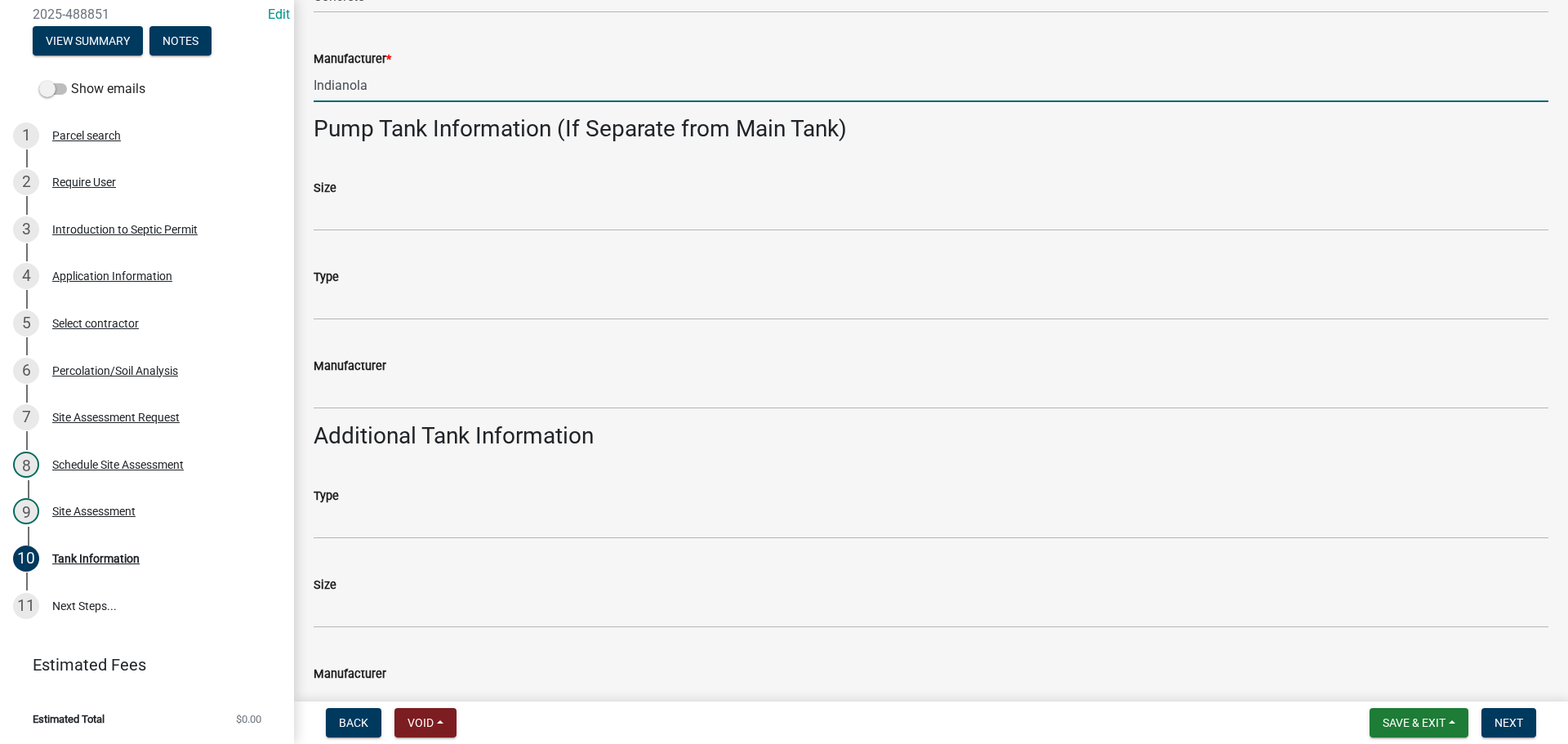
scroll to position [735, 0]
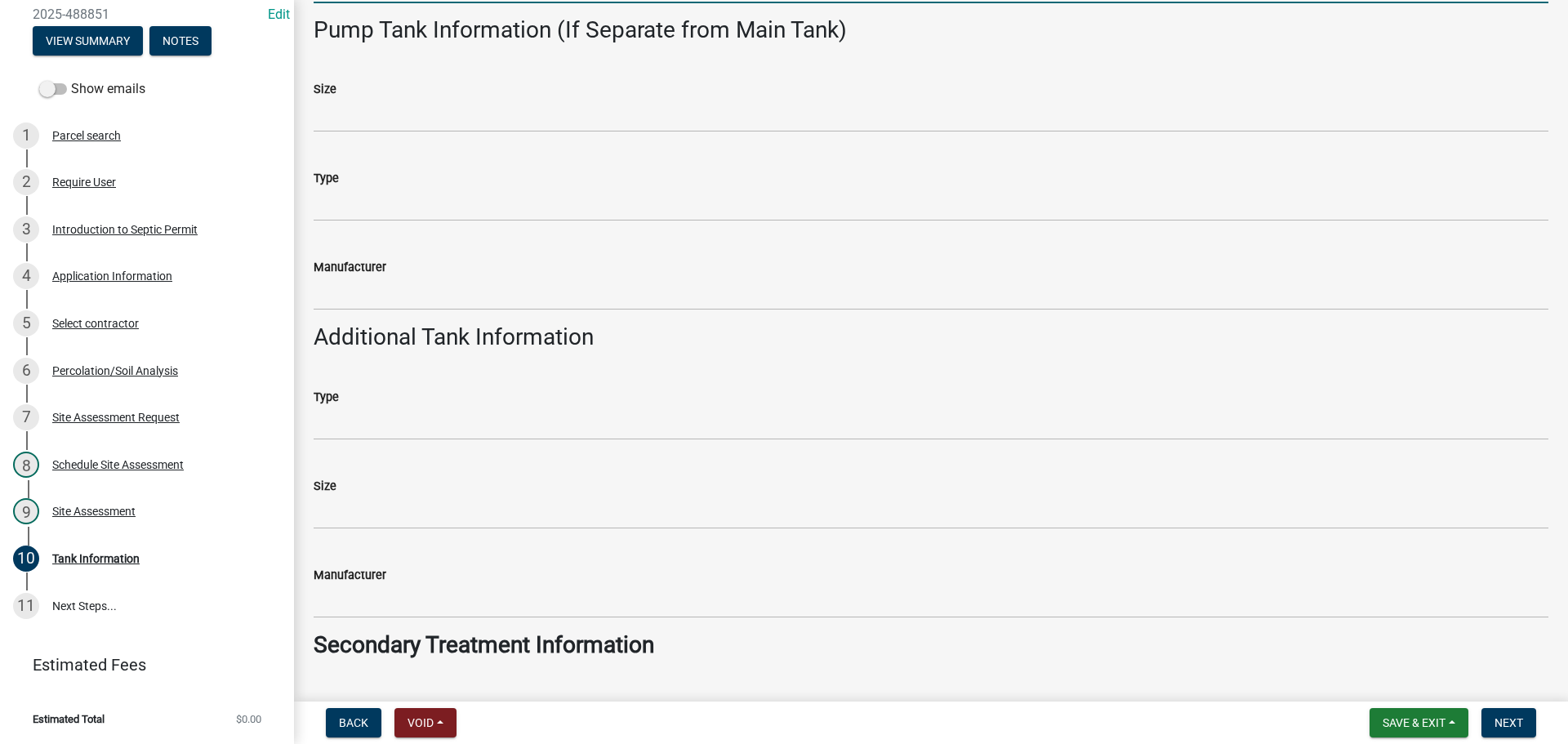
type input "Indianola"
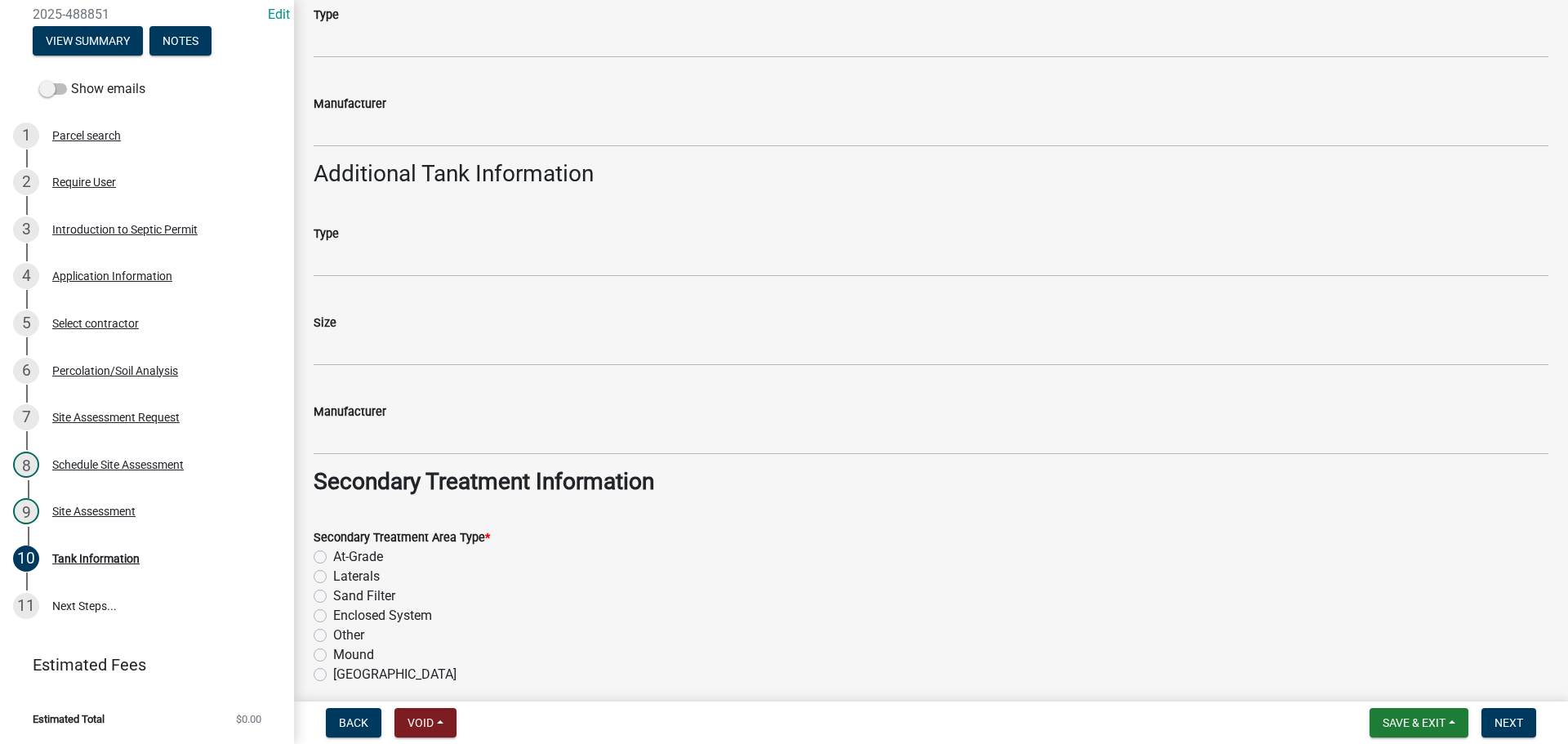
scroll to position [1144, 0]
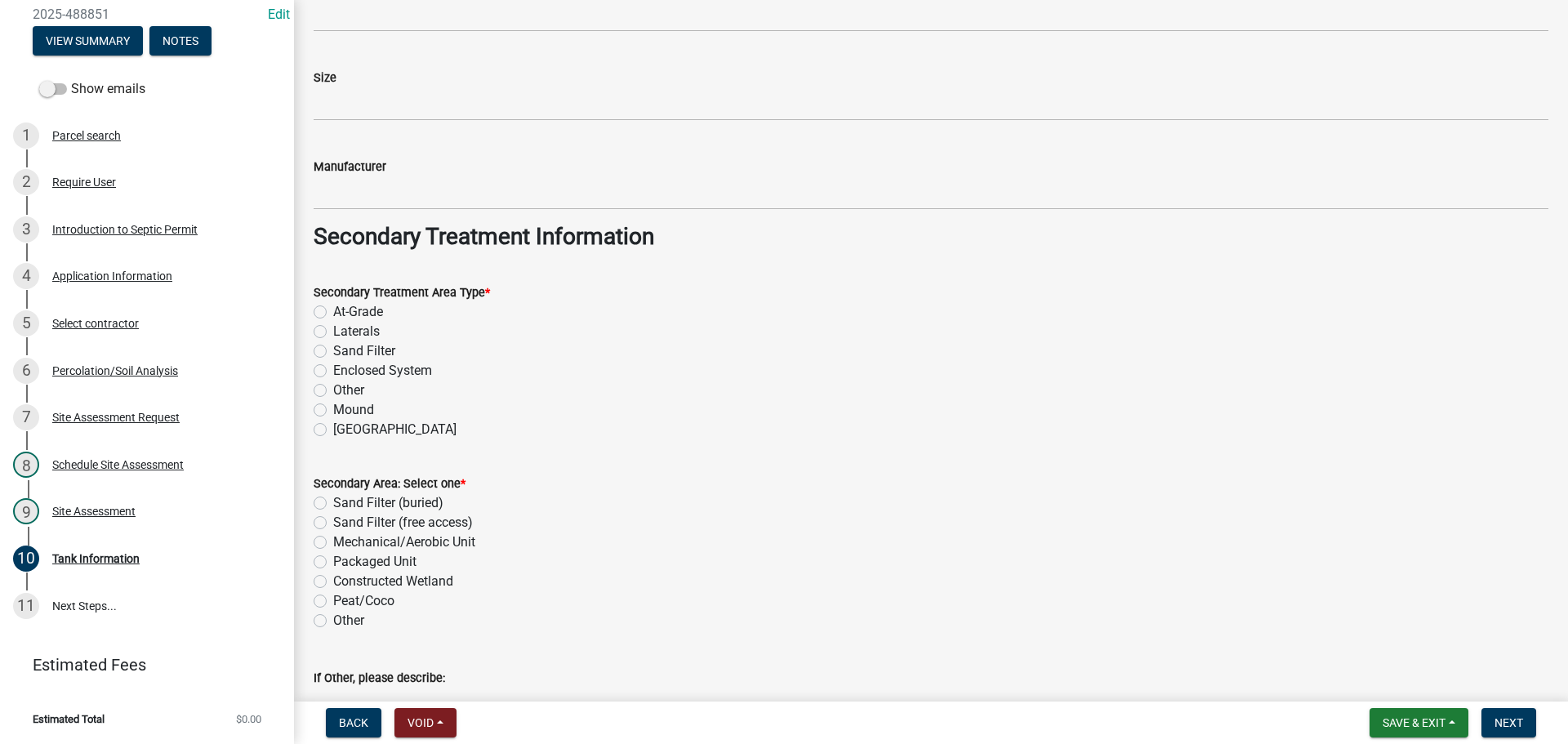
click at [333, 331] on label "Laterals" at bounding box center [357, 332] width 47 height 20
click at [333, 331] on input "Laterals" at bounding box center [339, 327] width 11 height 11
radio input "true"
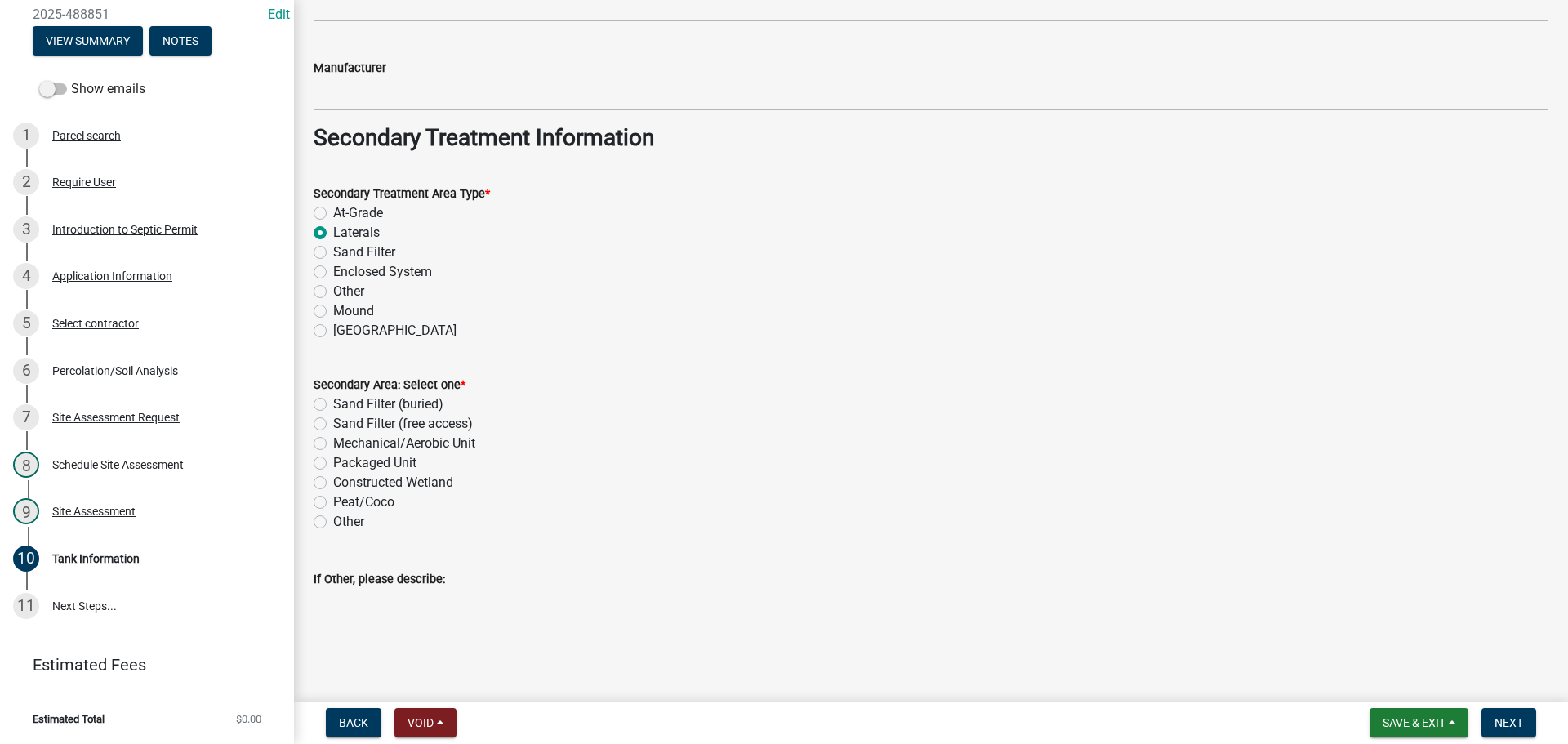
scroll to position [1247, 0]
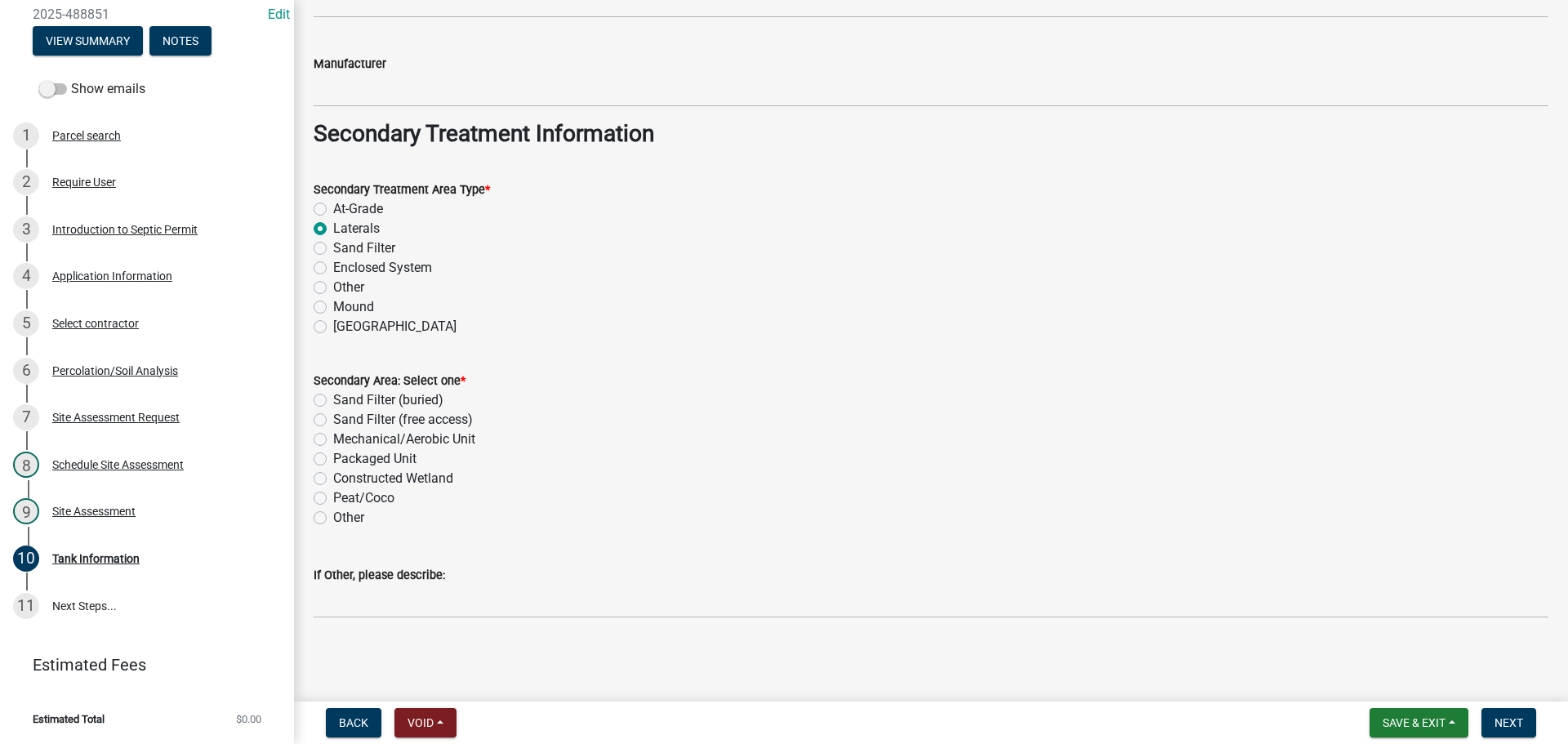
click at [333, 513] on label "Other" at bounding box center [349, 518] width 31 height 20
click at [333, 513] on input "Other" at bounding box center [339, 514] width 11 height 11
radio input "true"
click at [1514, 730] on span "Next" at bounding box center [1509, 722] width 29 height 13
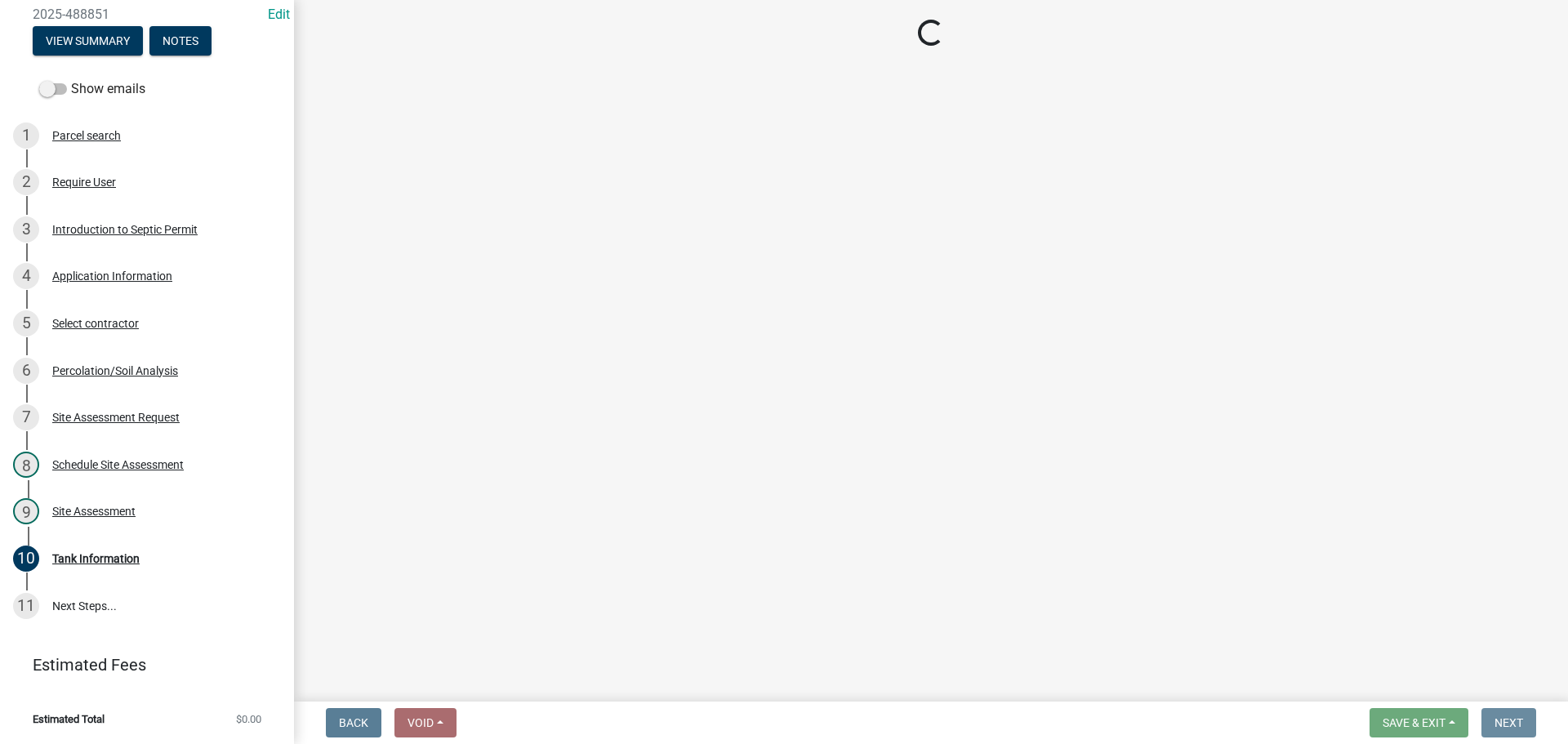
scroll to position [0, 0]
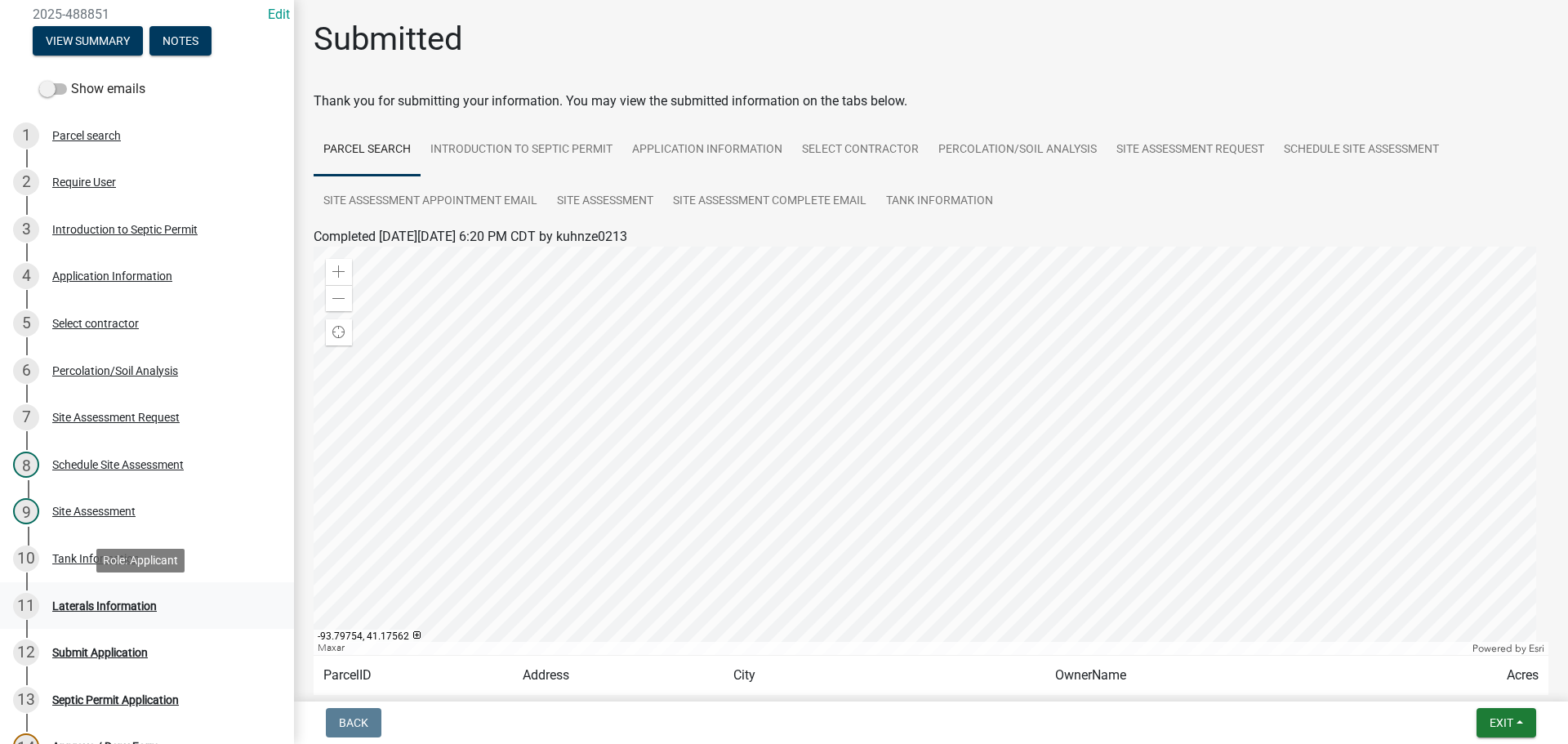
click at [78, 608] on div "Laterals Information" at bounding box center [104, 606] width 105 height 12
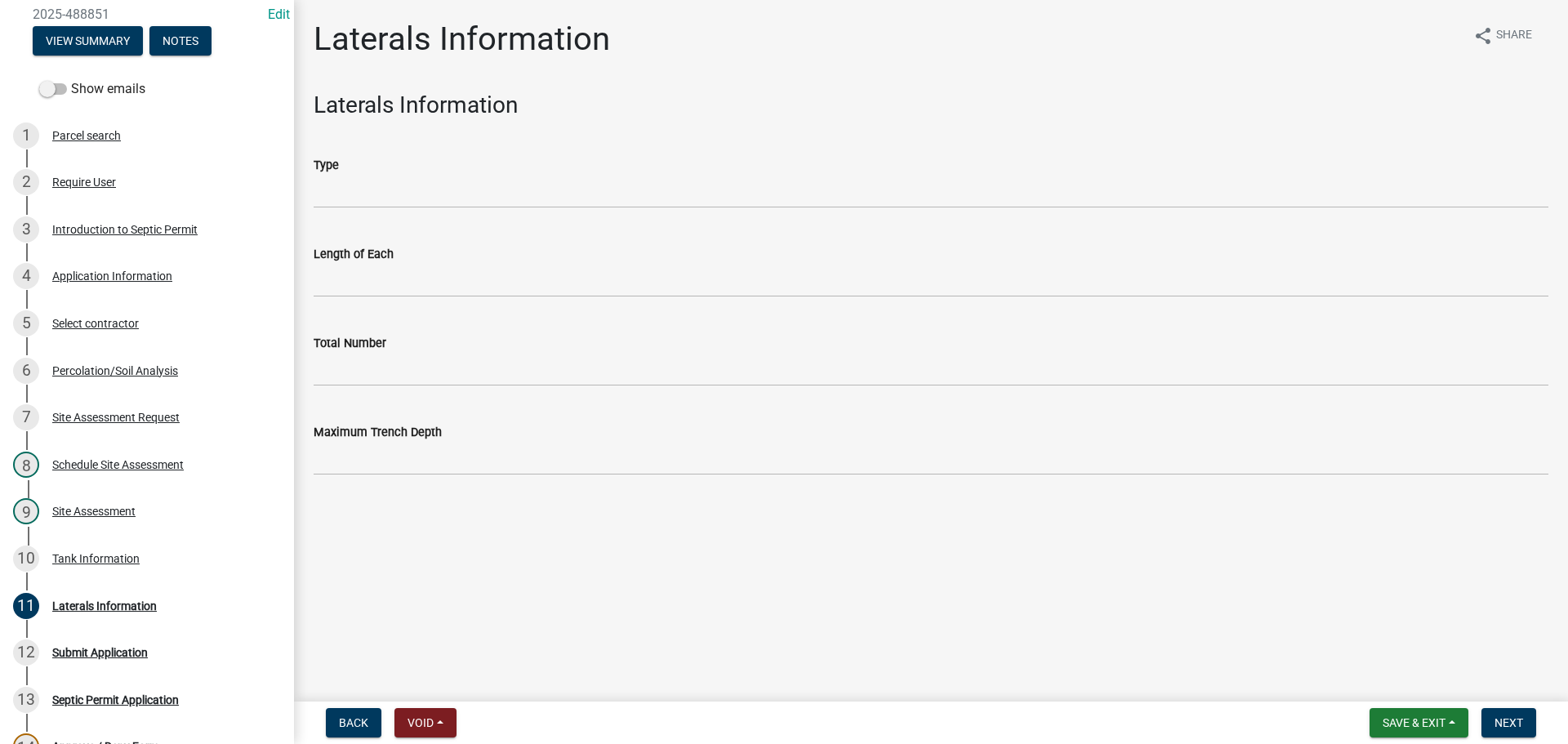
click at [366, 212] on wm-data-entity-input "Type" at bounding box center [931, 177] width 1235 height 89
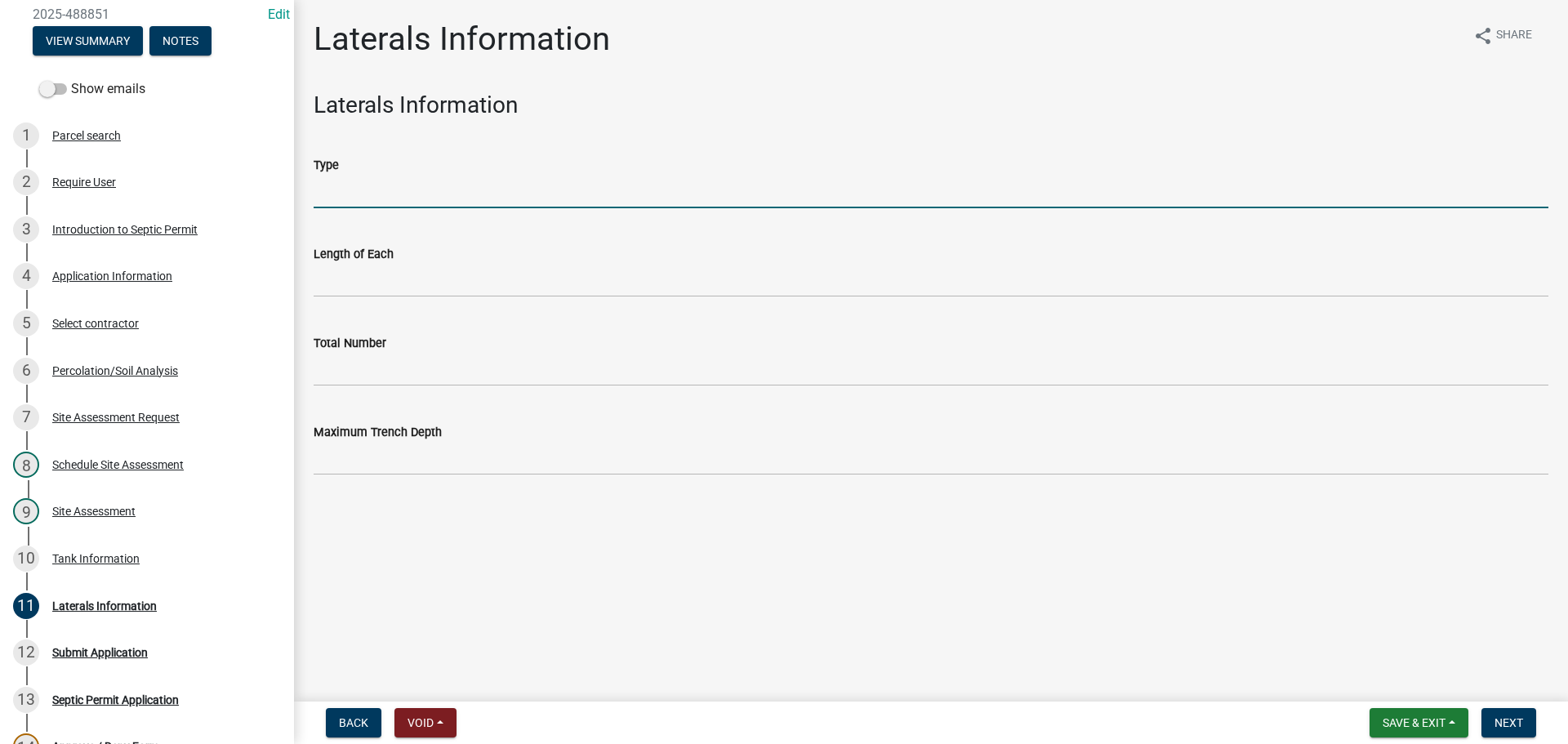
click at [366, 198] on input "Type" at bounding box center [931, 191] width 1235 height 33
type input "36" [PERSON_NAME]"
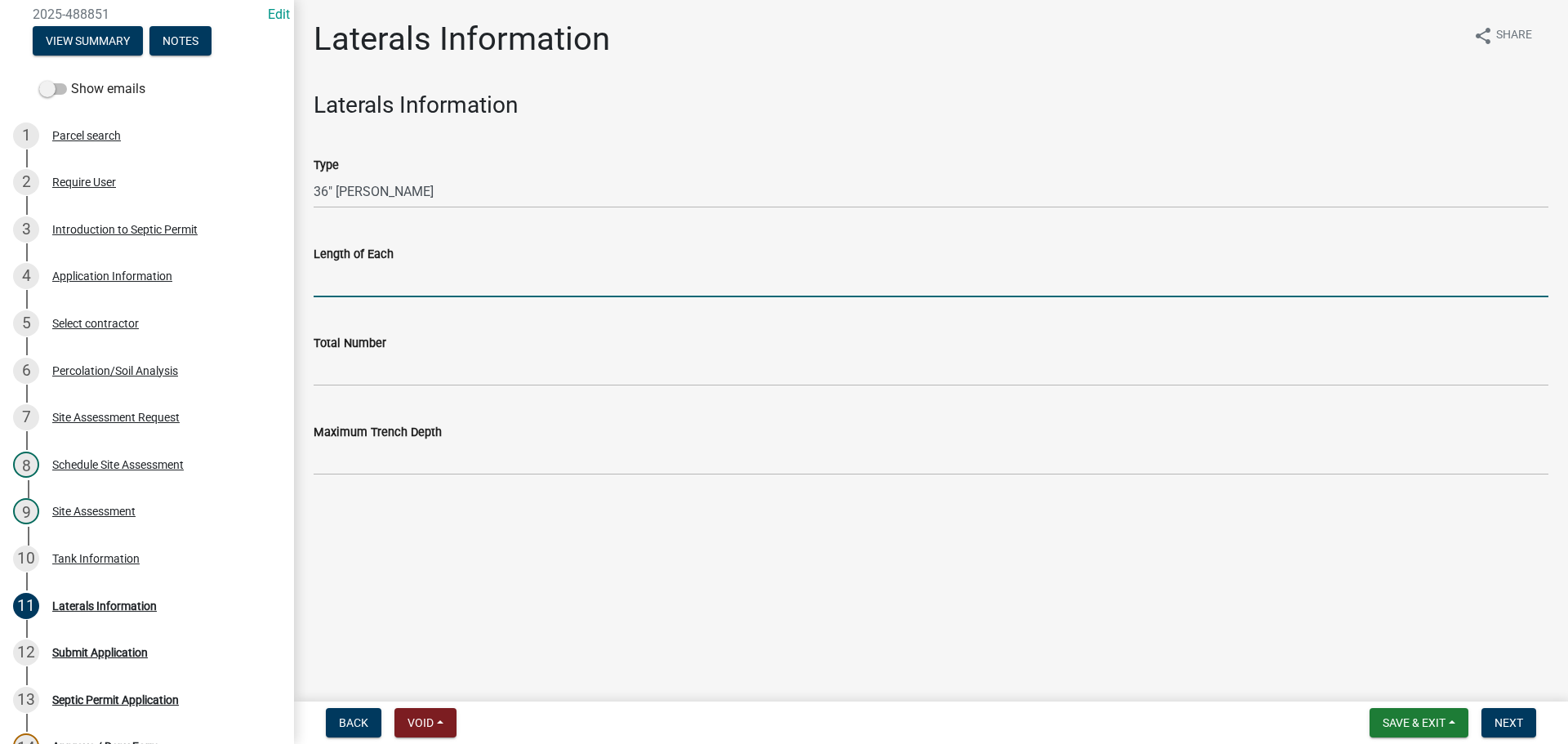
click at [375, 266] on input "Length of Each" at bounding box center [931, 280] width 1235 height 33
type input "100'"
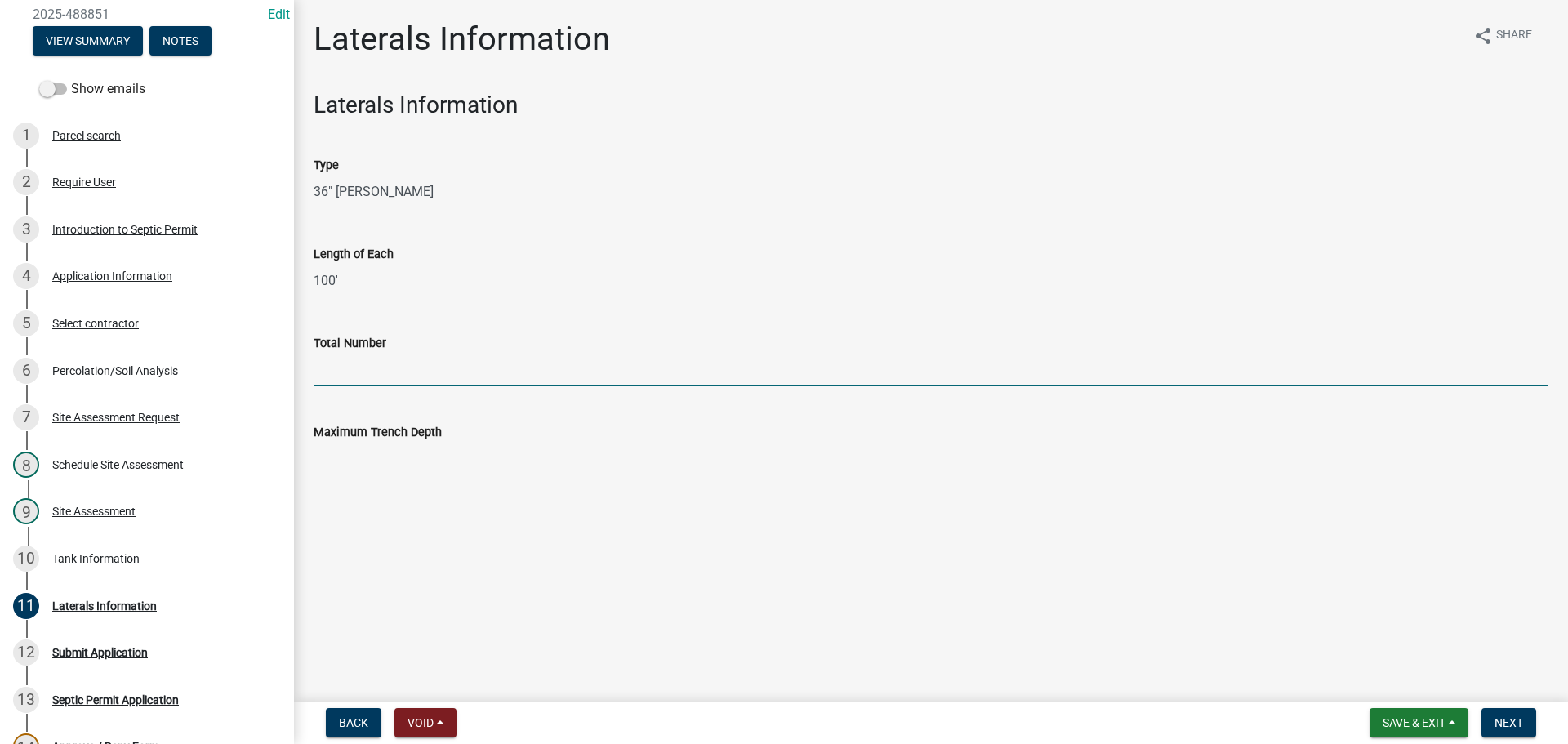
click at [375, 377] on input "Total Number" at bounding box center [931, 369] width 1235 height 33
type input "2"
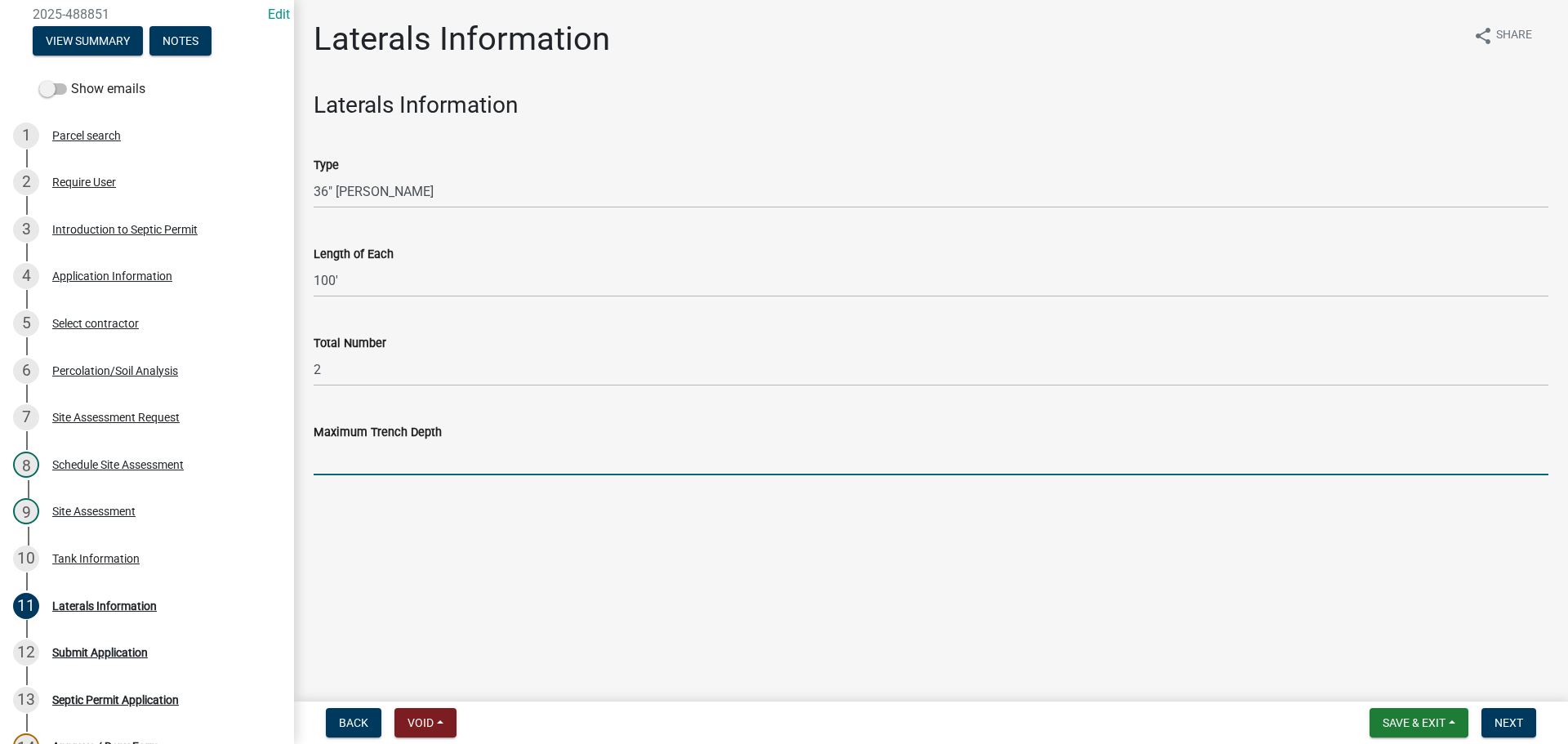
click at [375, 466] on input "Maximum Trench Depth" at bounding box center [931, 458] width 1235 height 33
type input "18""
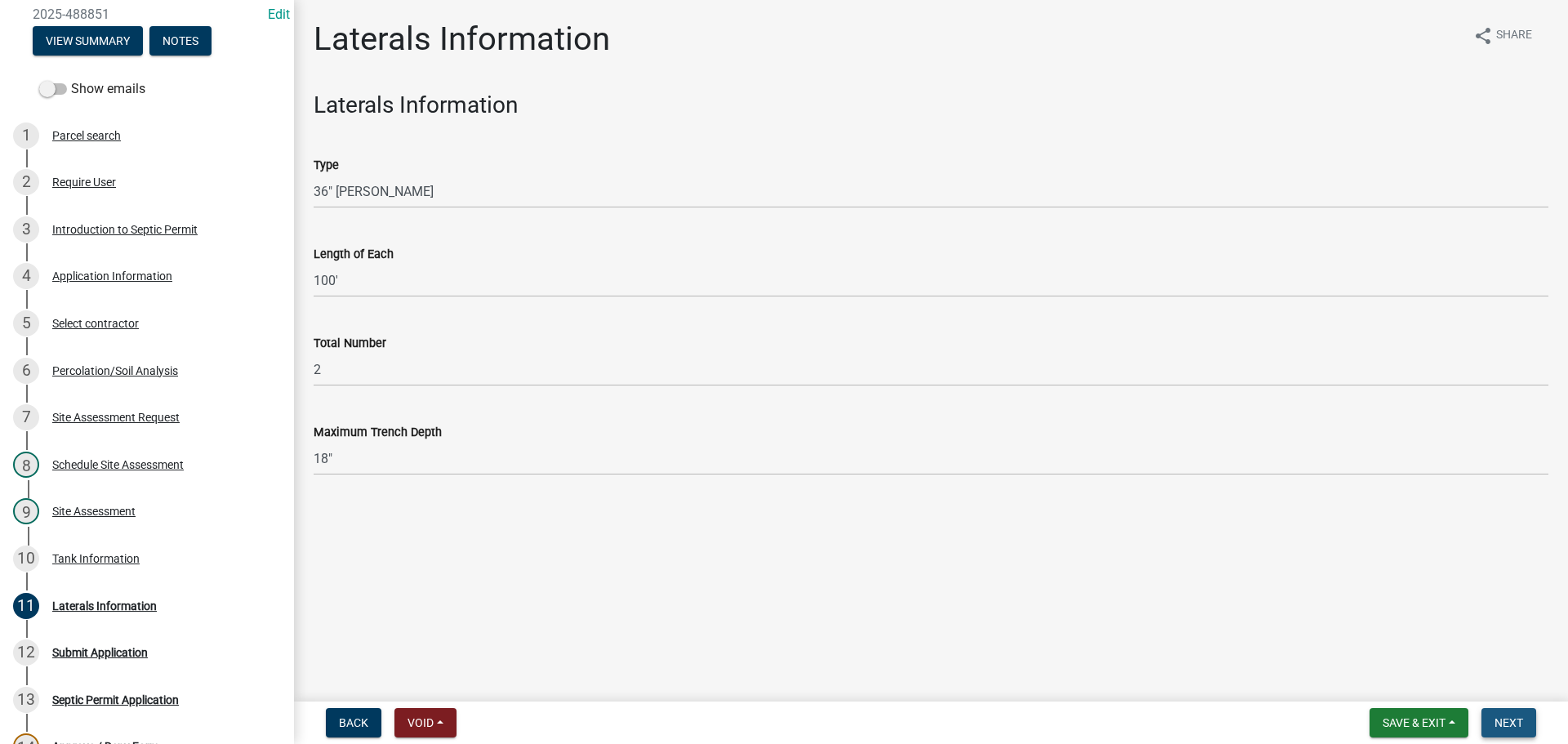
click at [1505, 721] on span "Next" at bounding box center [1509, 722] width 29 height 13
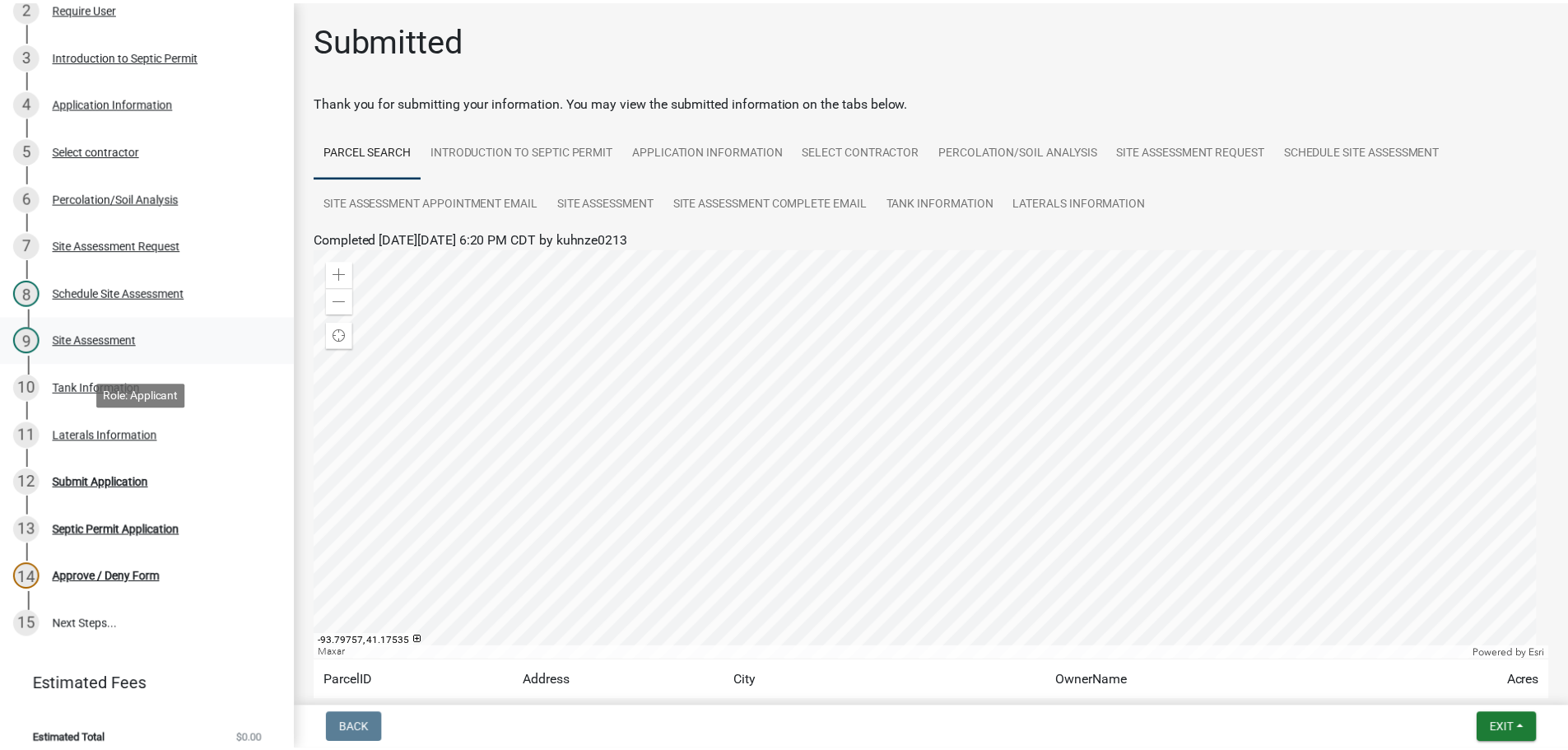
scroll to position [274, 0]
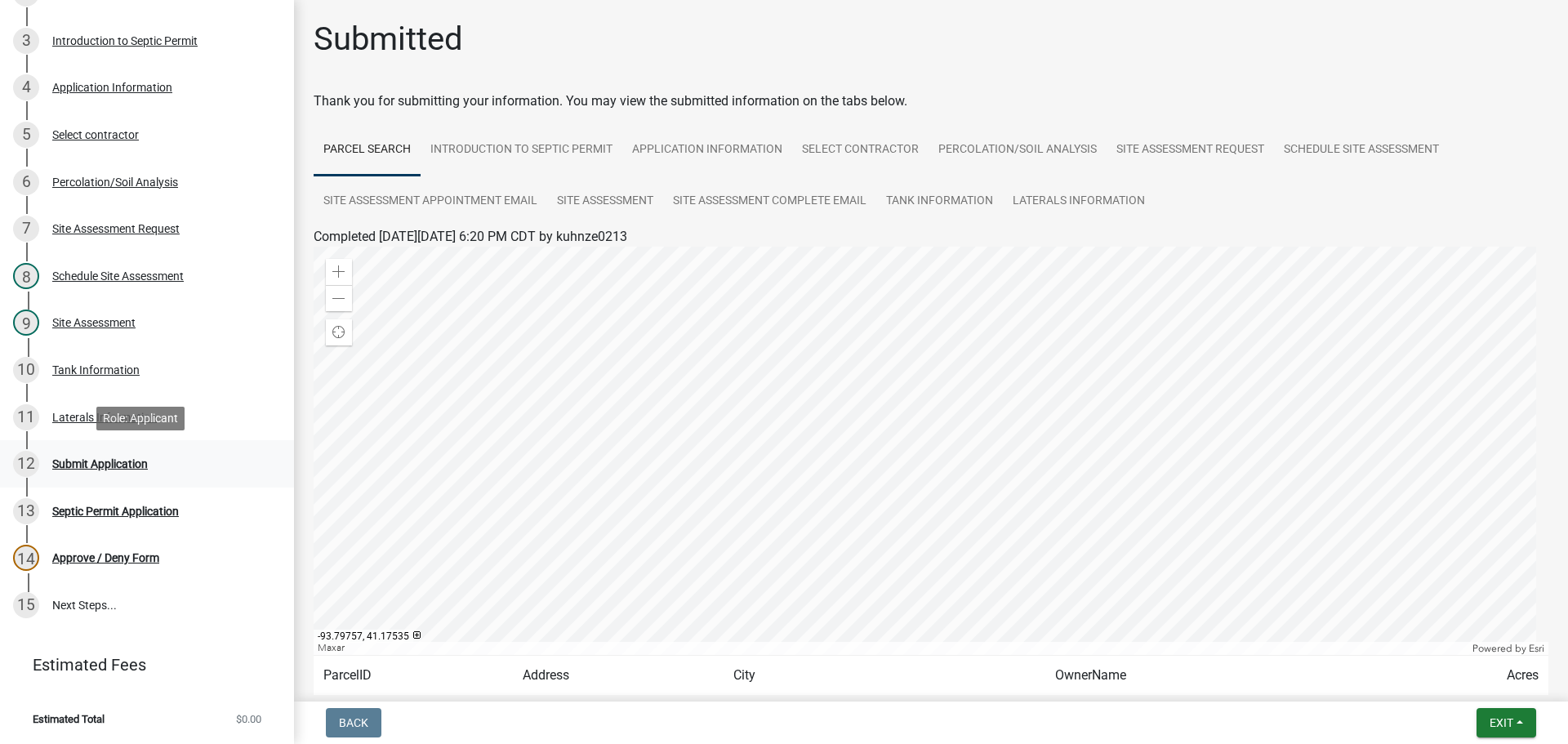
click at [77, 463] on div "Submit Application" at bounding box center [99, 463] width 96 height 12
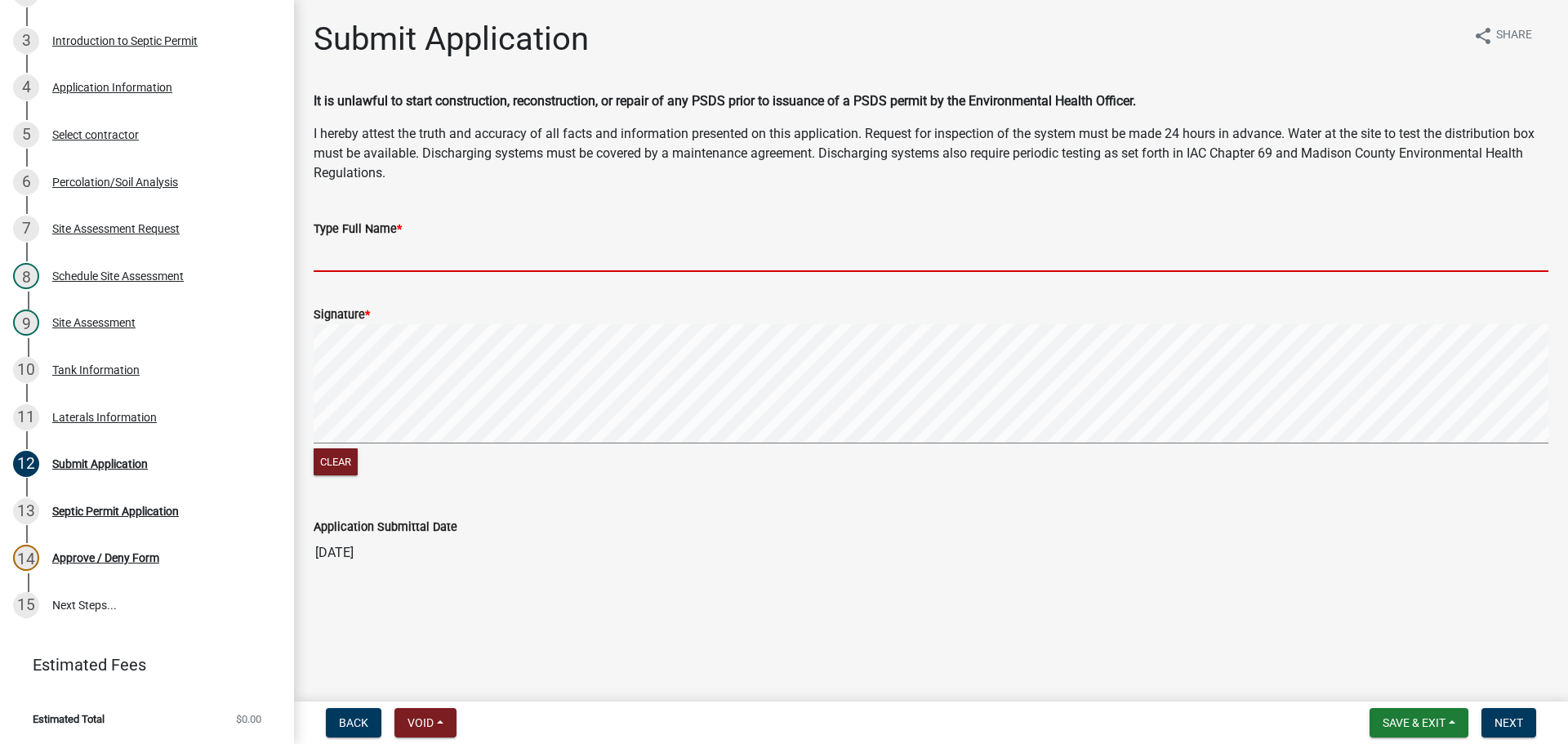
click at [374, 258] on input "Type Full Name *" at bounding box center [931, 255] width 1235 height 33
click at [1384, 717] on span "Save & Exit" at bounding box center [1414, 722] width 63 height 13
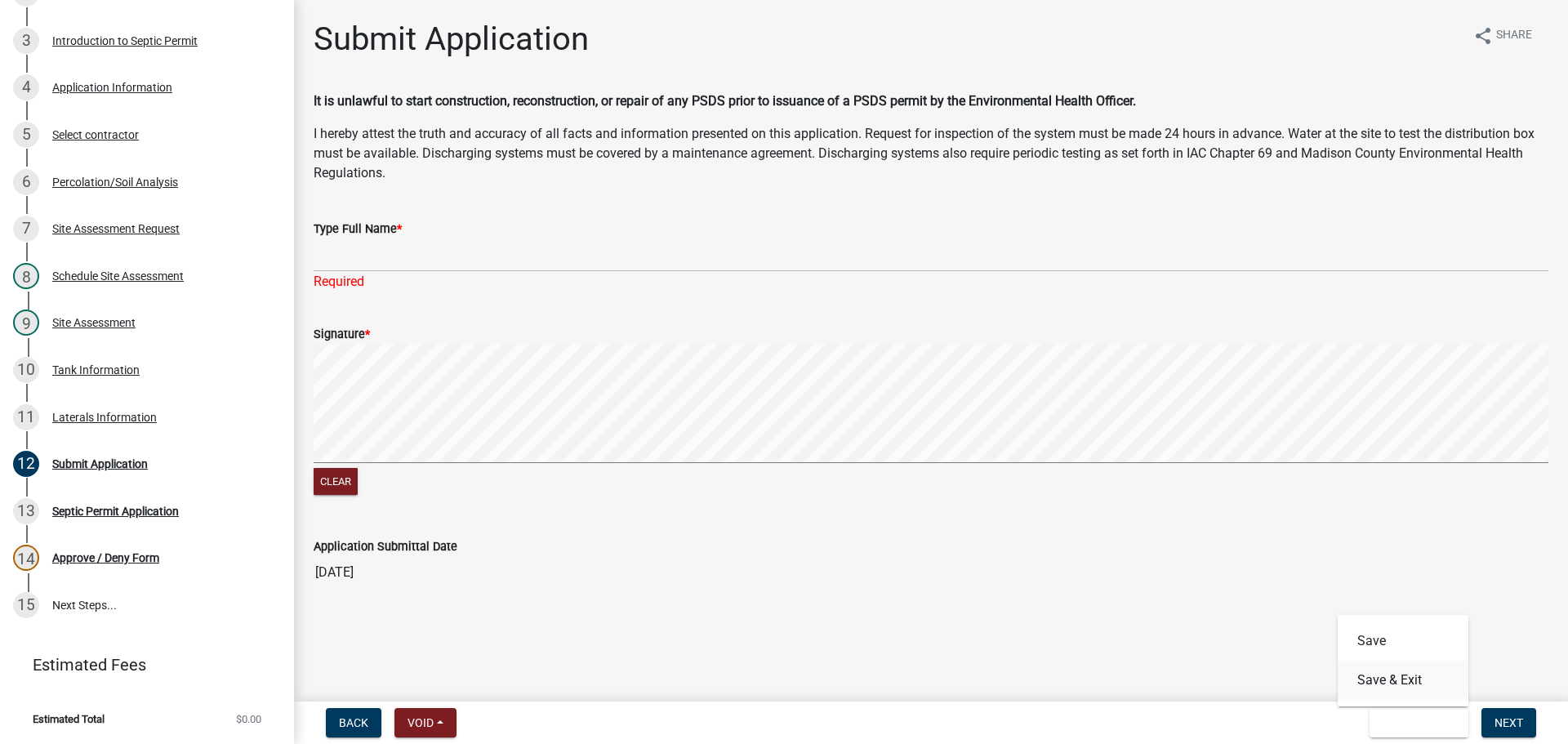
click at [1385, 686] on button "Save & Exit" at bounding box center [1403, 680] width 131 height 39
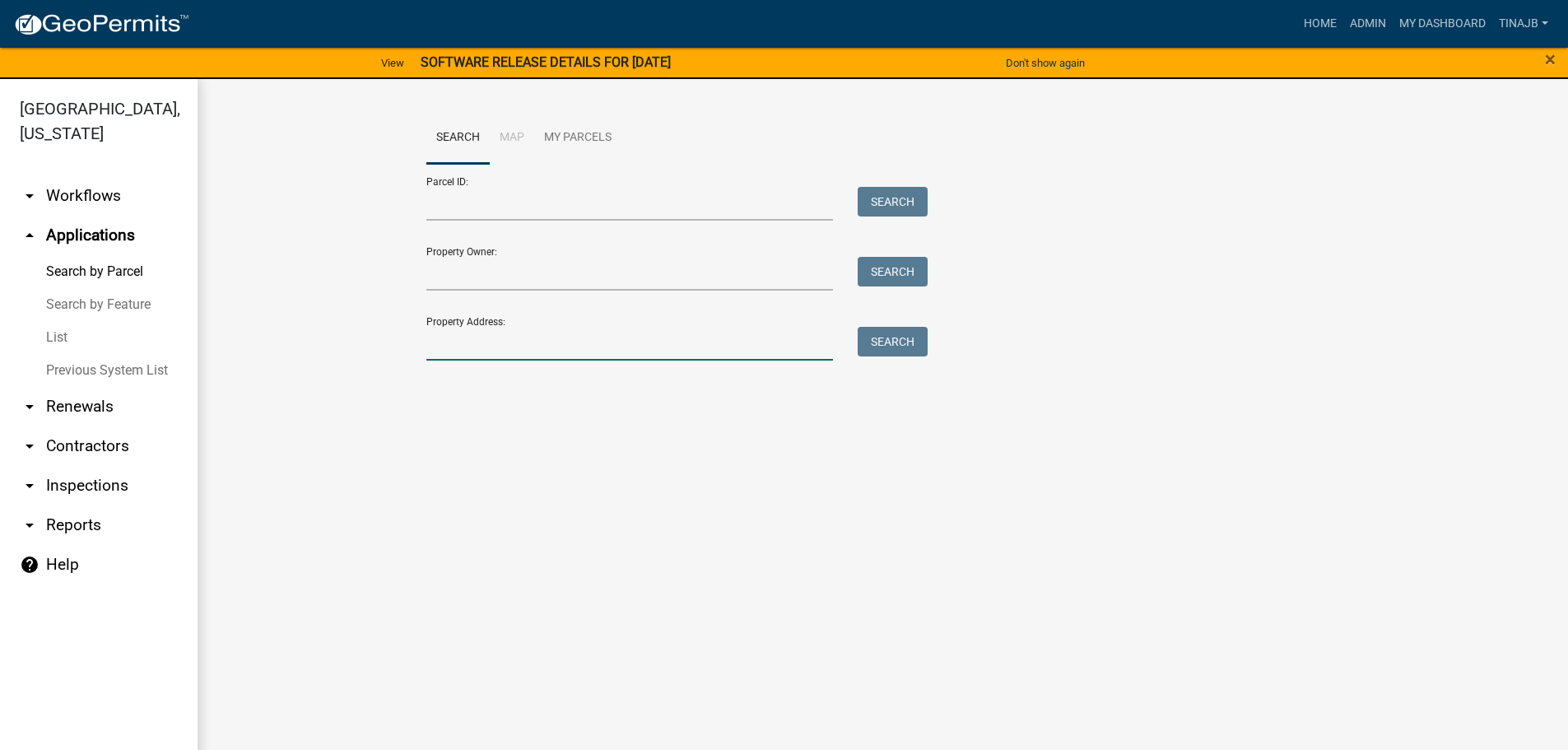
click at [481, 351] on input "Property Address:" at bounding box center [630, 343] width 407 height 33
click at [491, 265] on input "Property Owner:" at bounding box center [630, 273] width 407 height 33
type input "sljv"
click at [873, 279] on button "Search" at bounding box center [892, 271] width 70 height 30
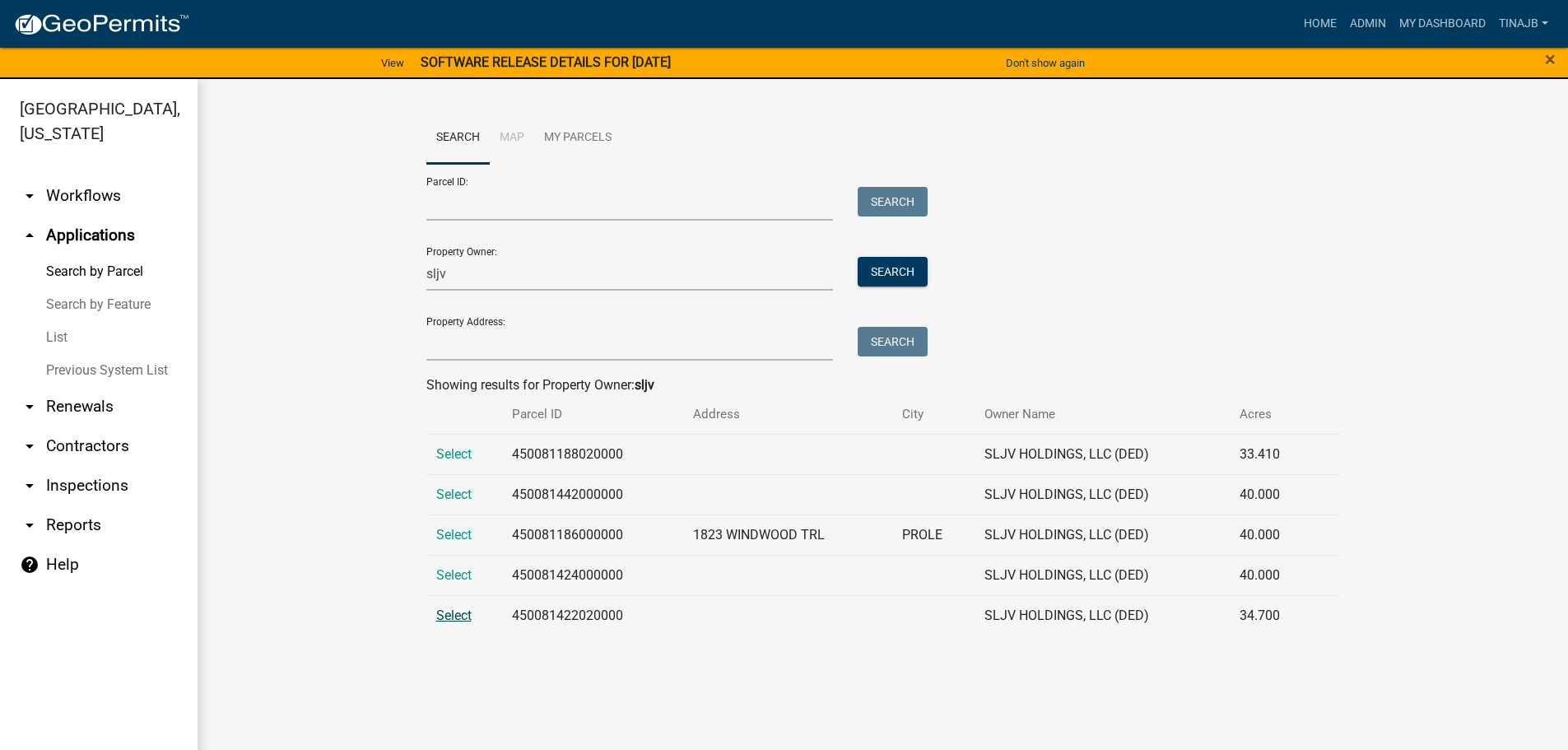
click at [442, 611] on span "Select" at bounding box center [453, 615] width 35 height 15
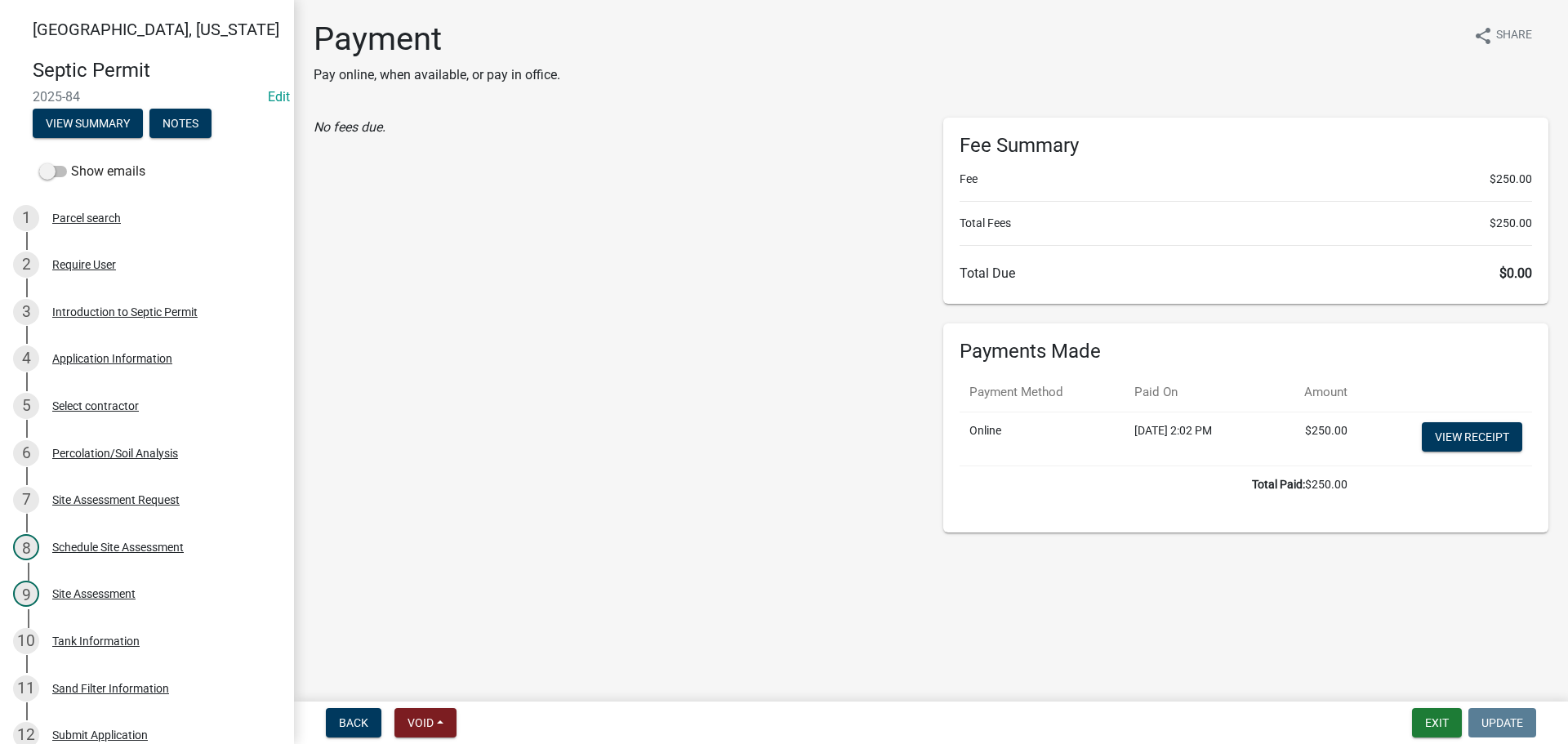
scroll to position [572, 0]
